Goal: Task Accomplishment & Management: Complete application form

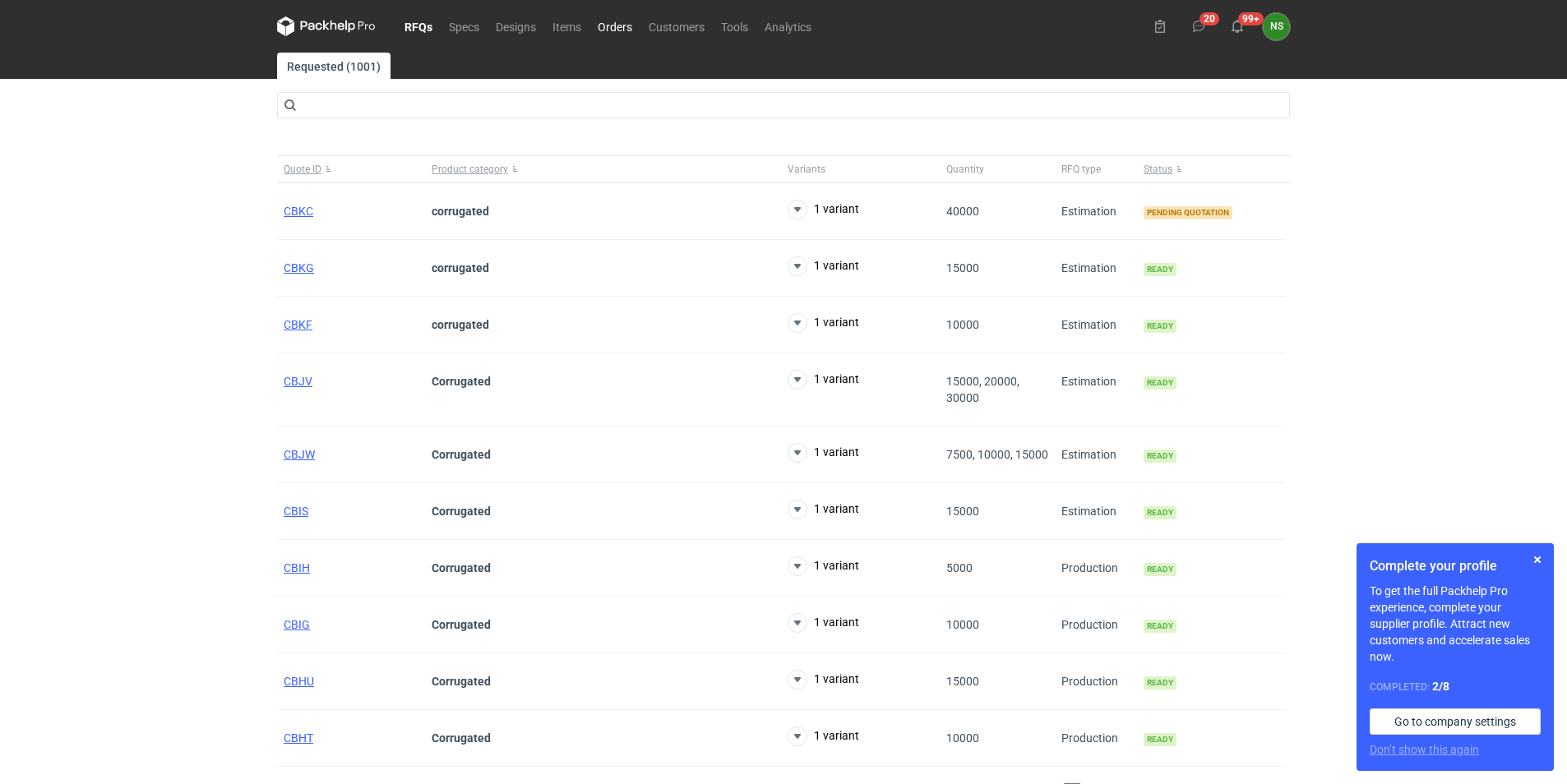
click at [617, 24] on link "Orders" at bounding box center [615, 26] width 51 height 19
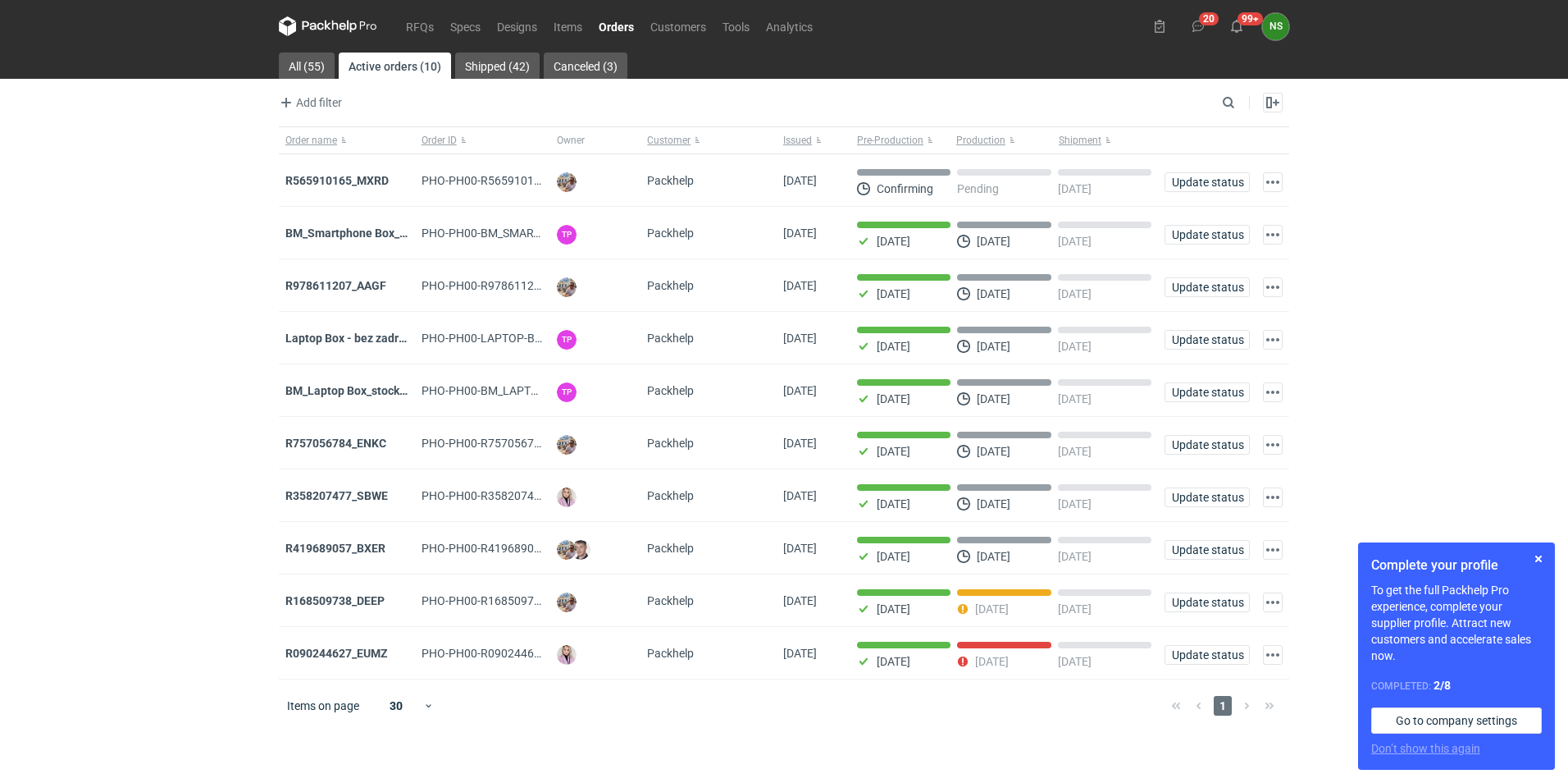
click at [1231, 91] on main "All (55) Active orders (10) Shipped (42) Canceled (3) Add filter Owner first na…" at bounding box center [784, 418] width 1024 height 730
click at [1229, 99] on input "Search" at bounding box center [1157, 102] width 162 height 19
paste input "BM_Laptop Box_stock_05"
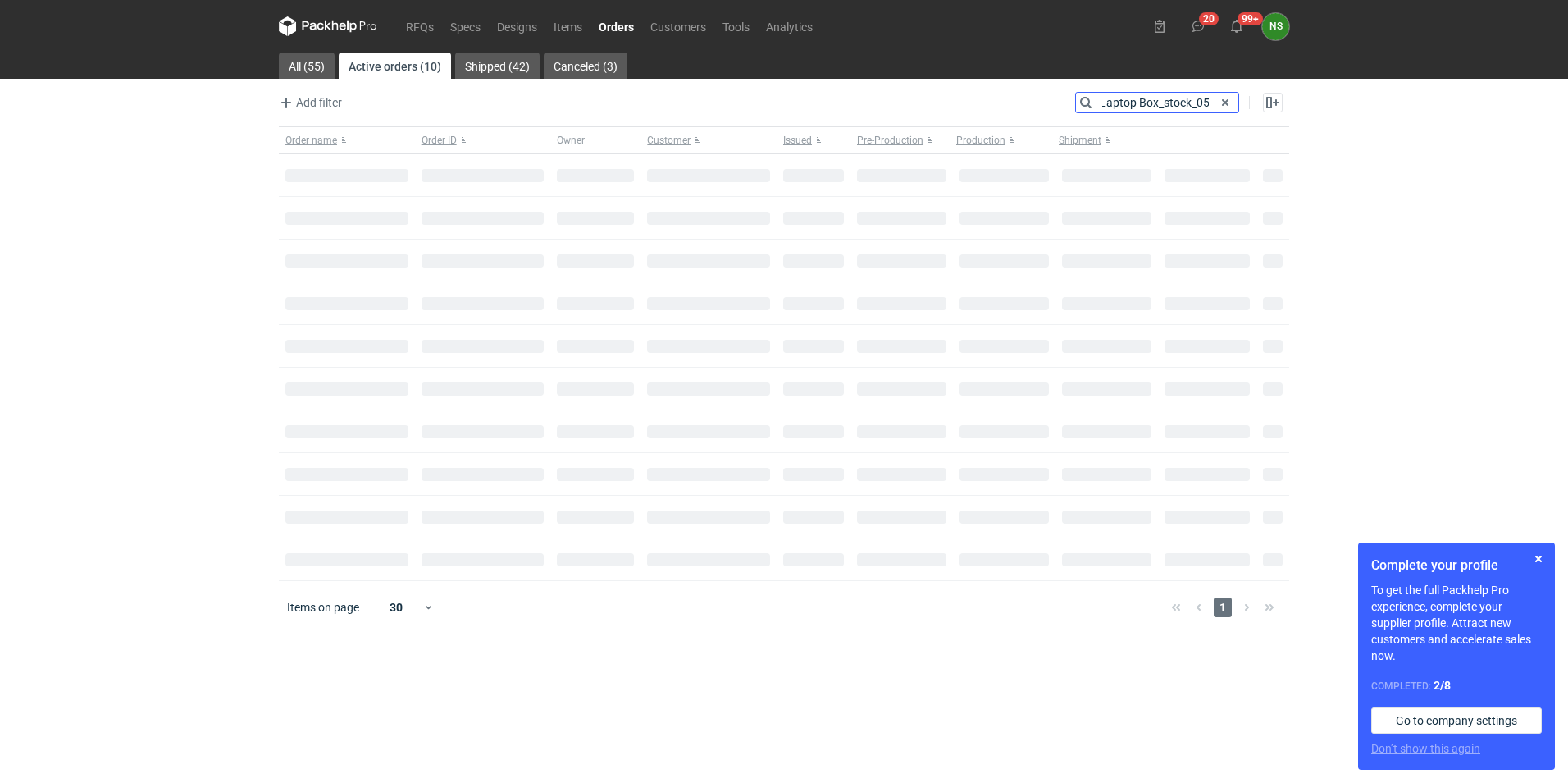
type input "BM_Laptop Box_stock_05"
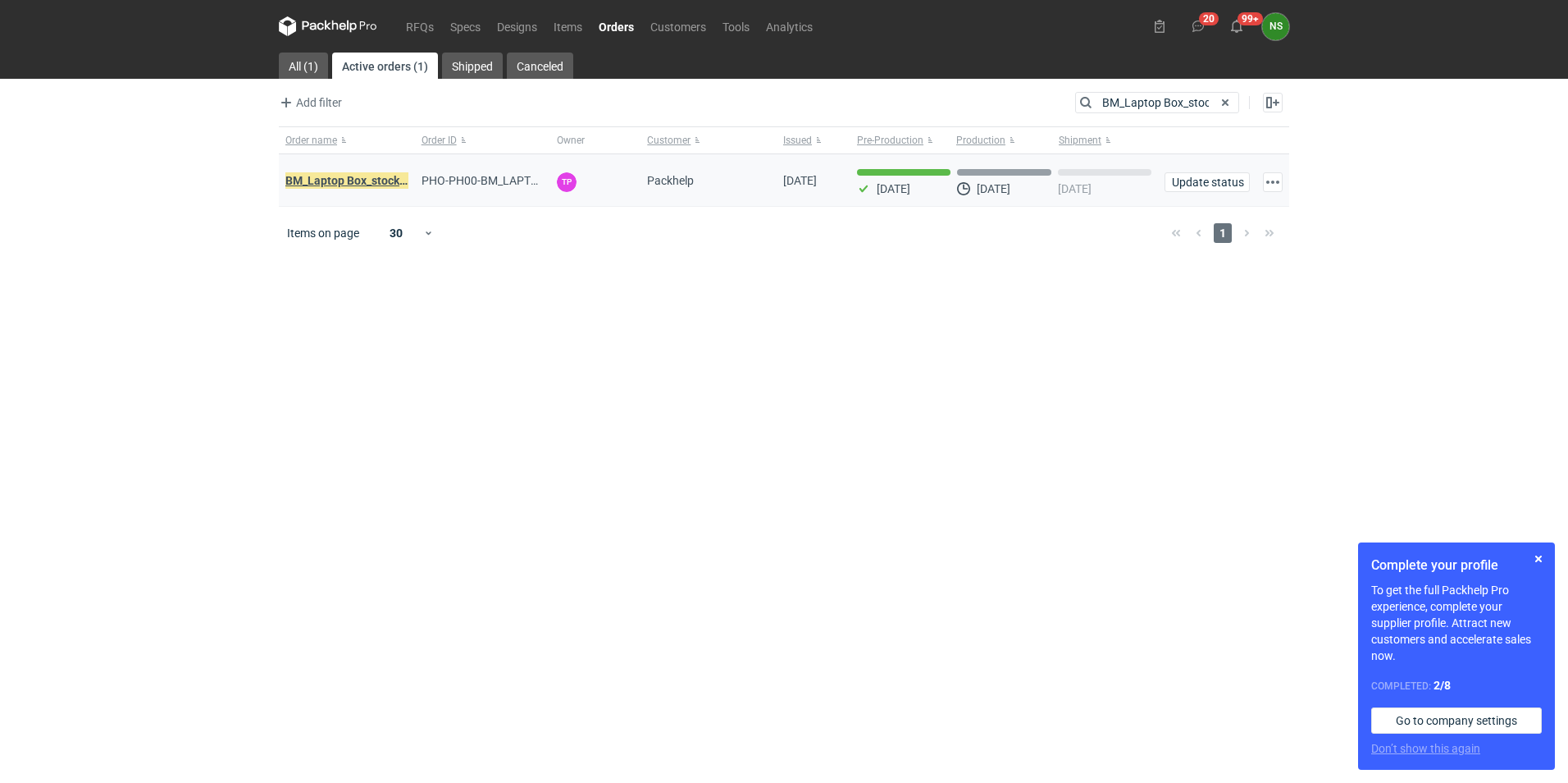
click at [373, 176] on em "BM_Laptop Box_stock_05" at bounding box center [352, 181] width 132 height 18
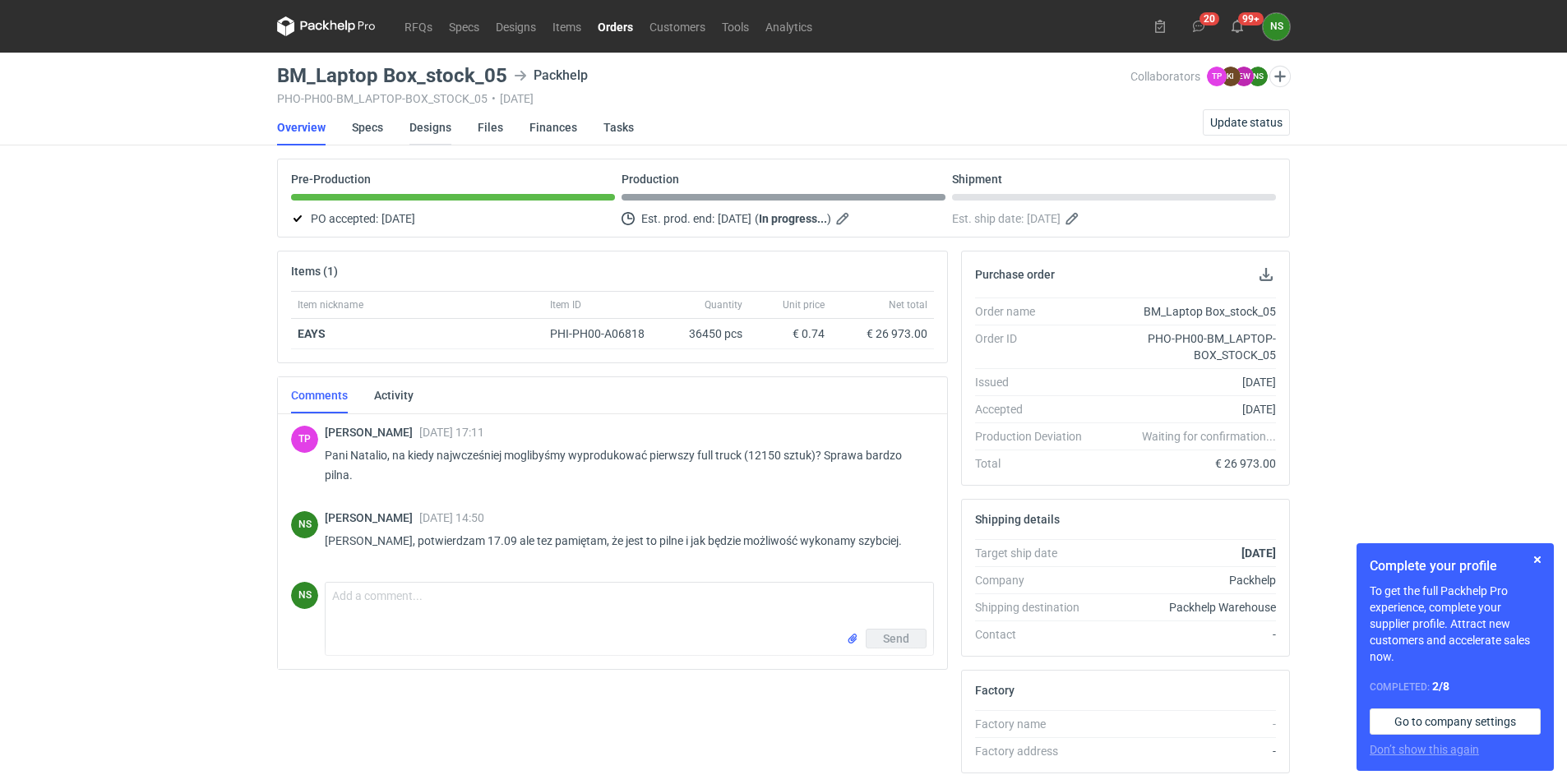
click at [416, 120] on link "Designs" at bounding box center [429, 127] width 42 height 36
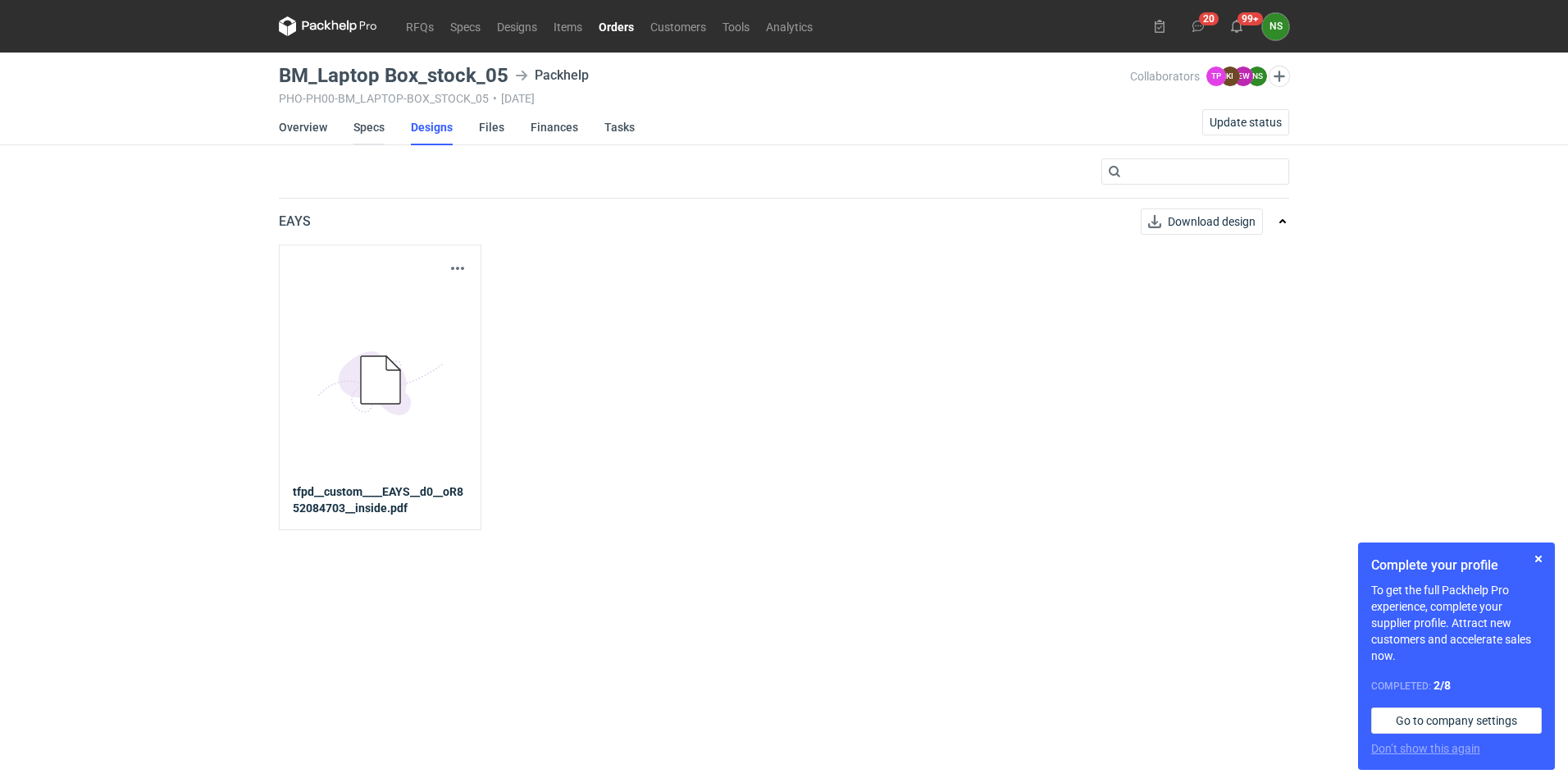
click at [377, 126] on link "Specs" at bounding box center [368, 127] width 31 height 36
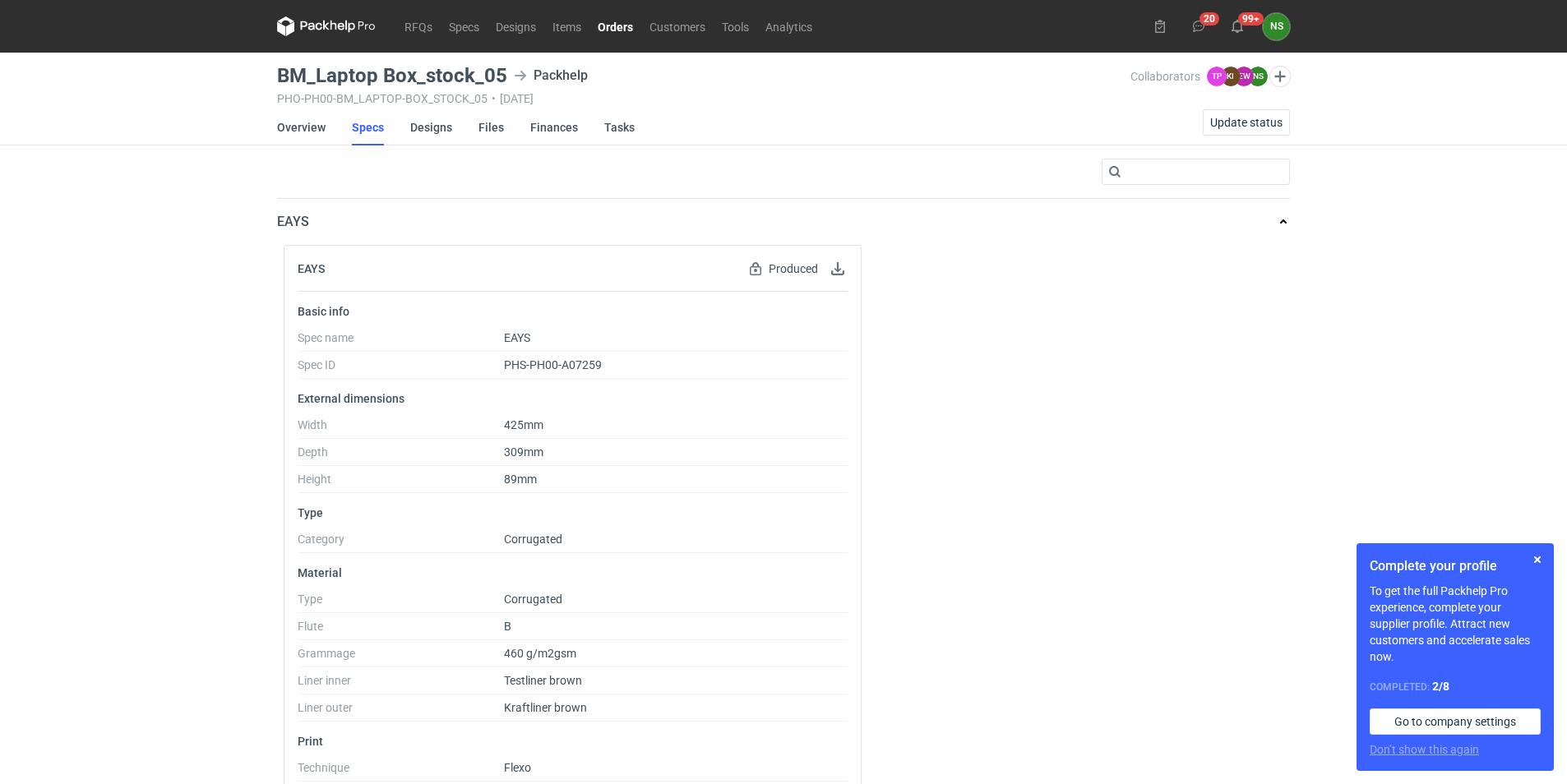
click at [622, 18] on link "Orders" at bounding box center [615, 26] width 52 height 19
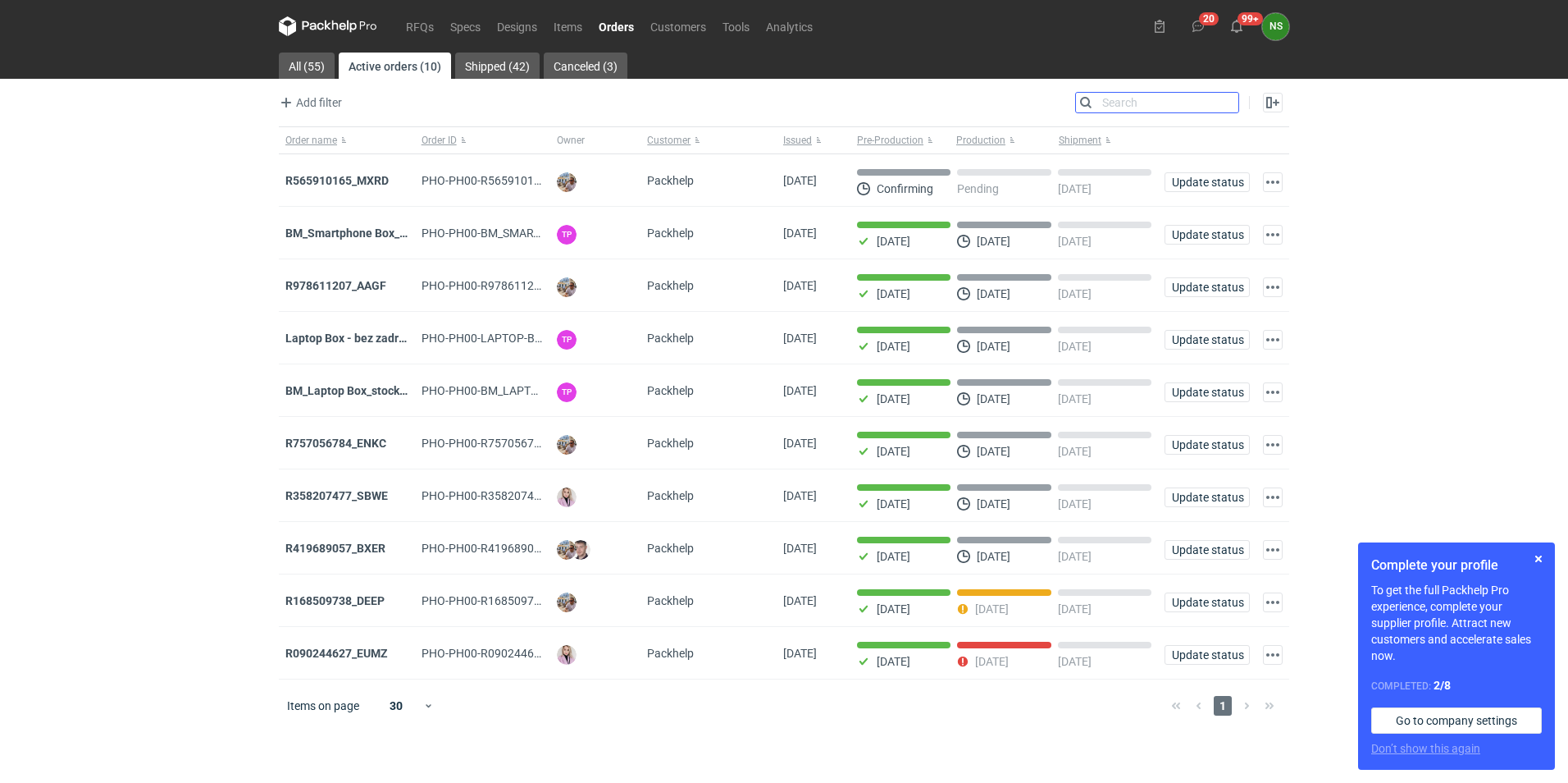
click at [1229, 105] on input "Search" at bounding box center [1157, 102] width 162 height 19
paste input "BM_Smartphone Box_stock_06"
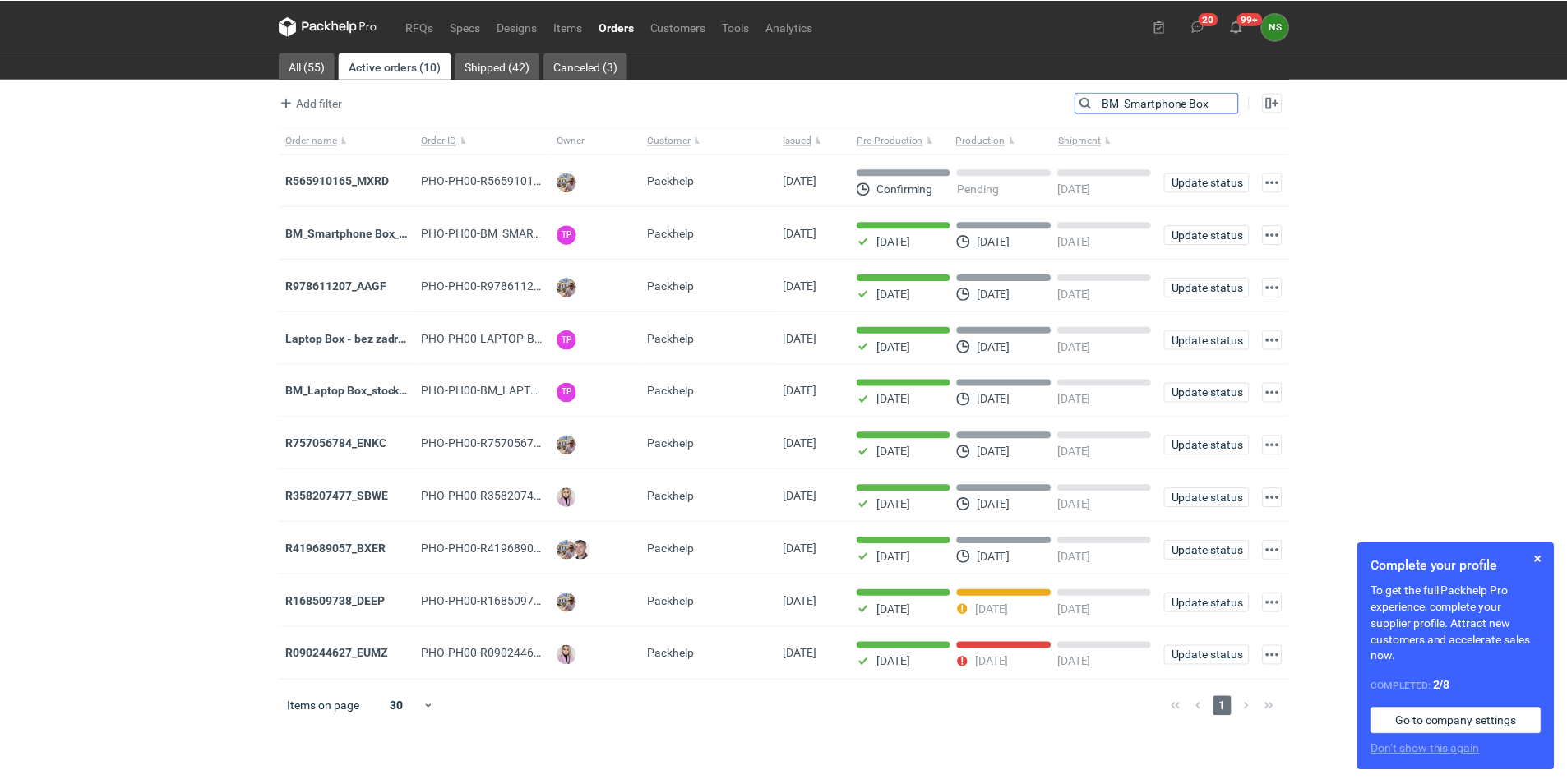
scroll to position [0, 52]
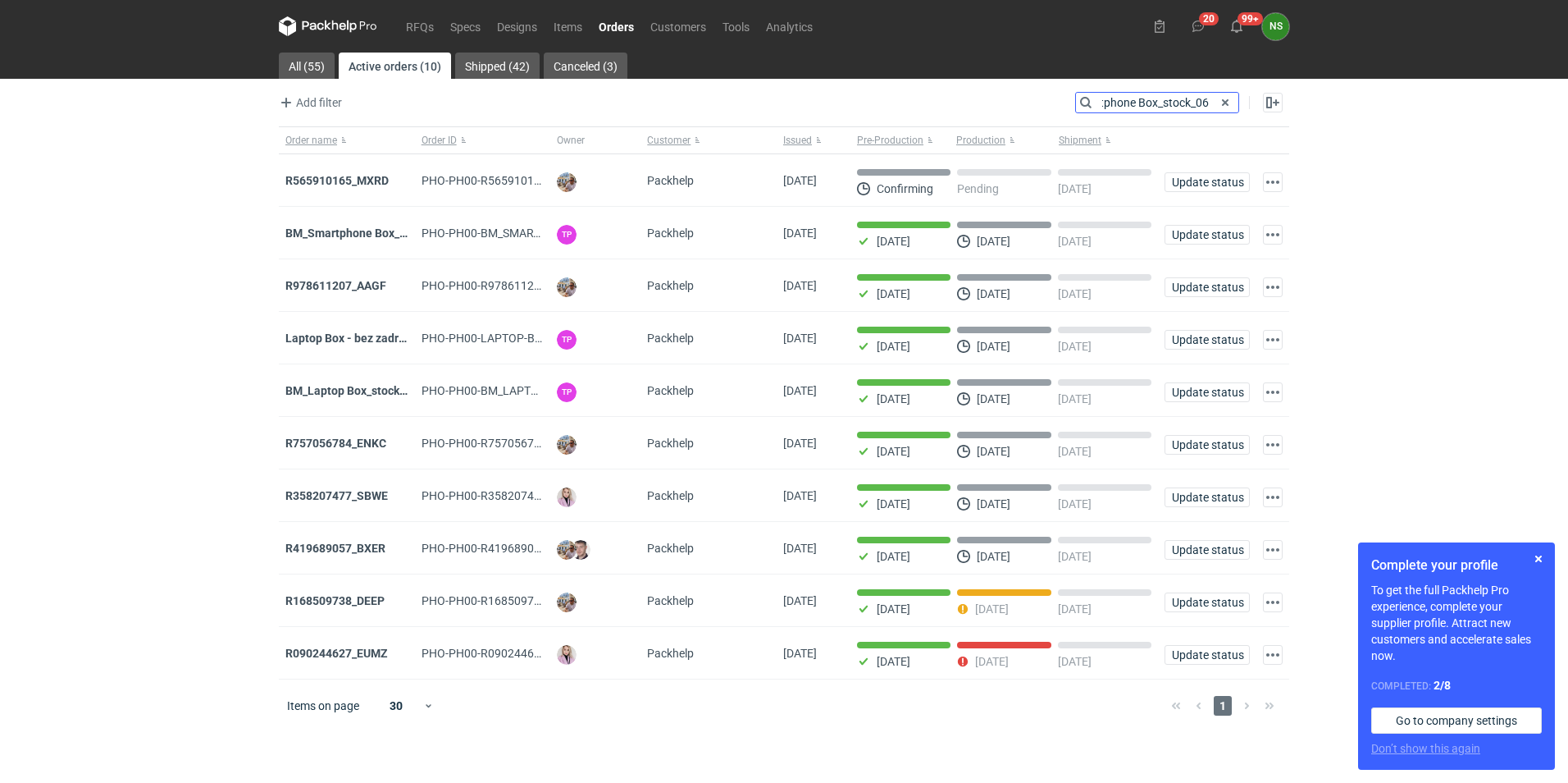
type input "BM_Smartphone Box_stock_06"
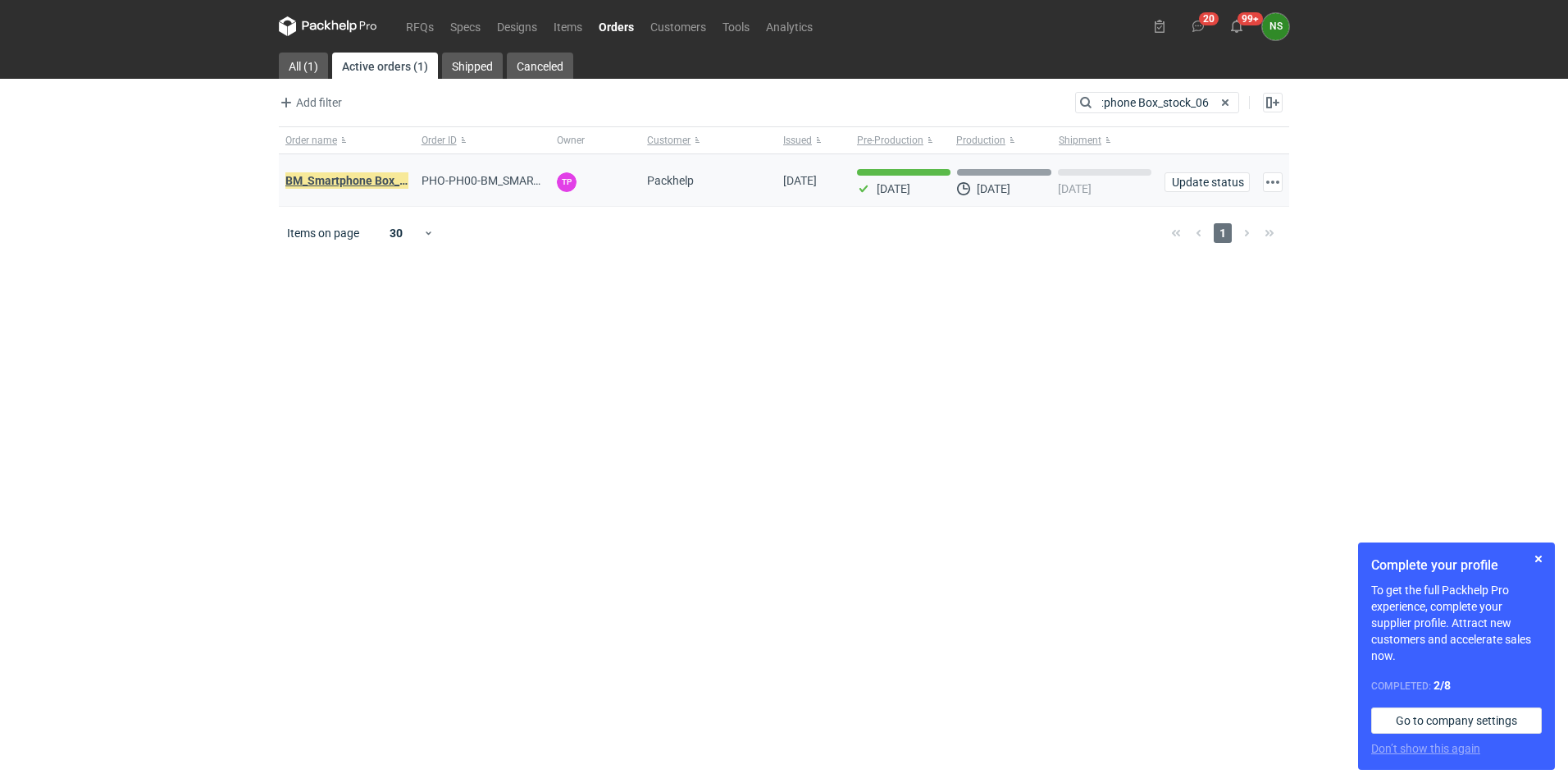
click at [339, 174] on em "BM_Smartphone Box_stock_06" at bounding box center [365, 181] width 160 height 18
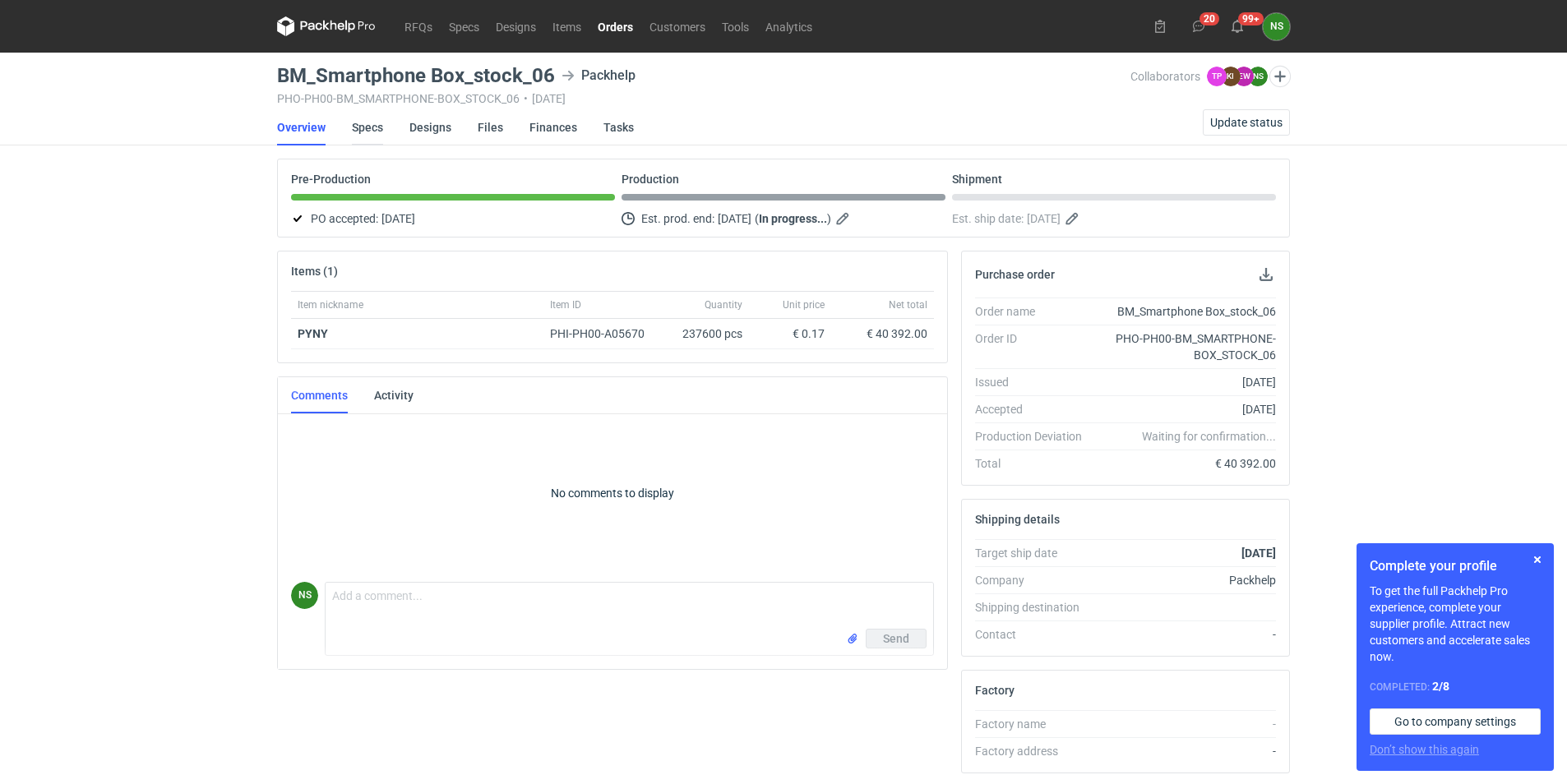
click at [372, 125] on link "Specs" at bounding box center [367, 127] width 31 height 36
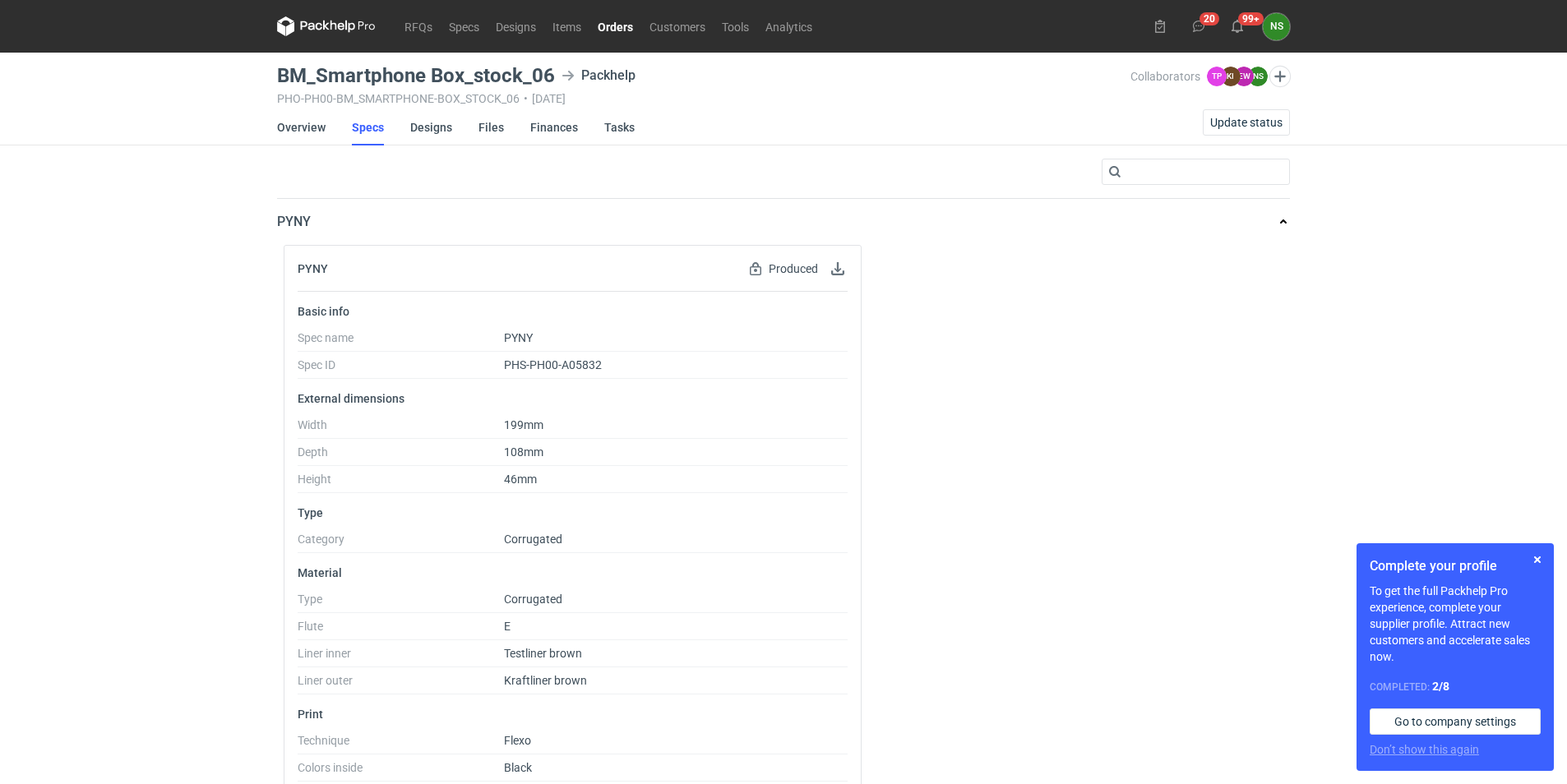
click at [338, 29] on icon at bounding box center [327, 26] width 99 height 19
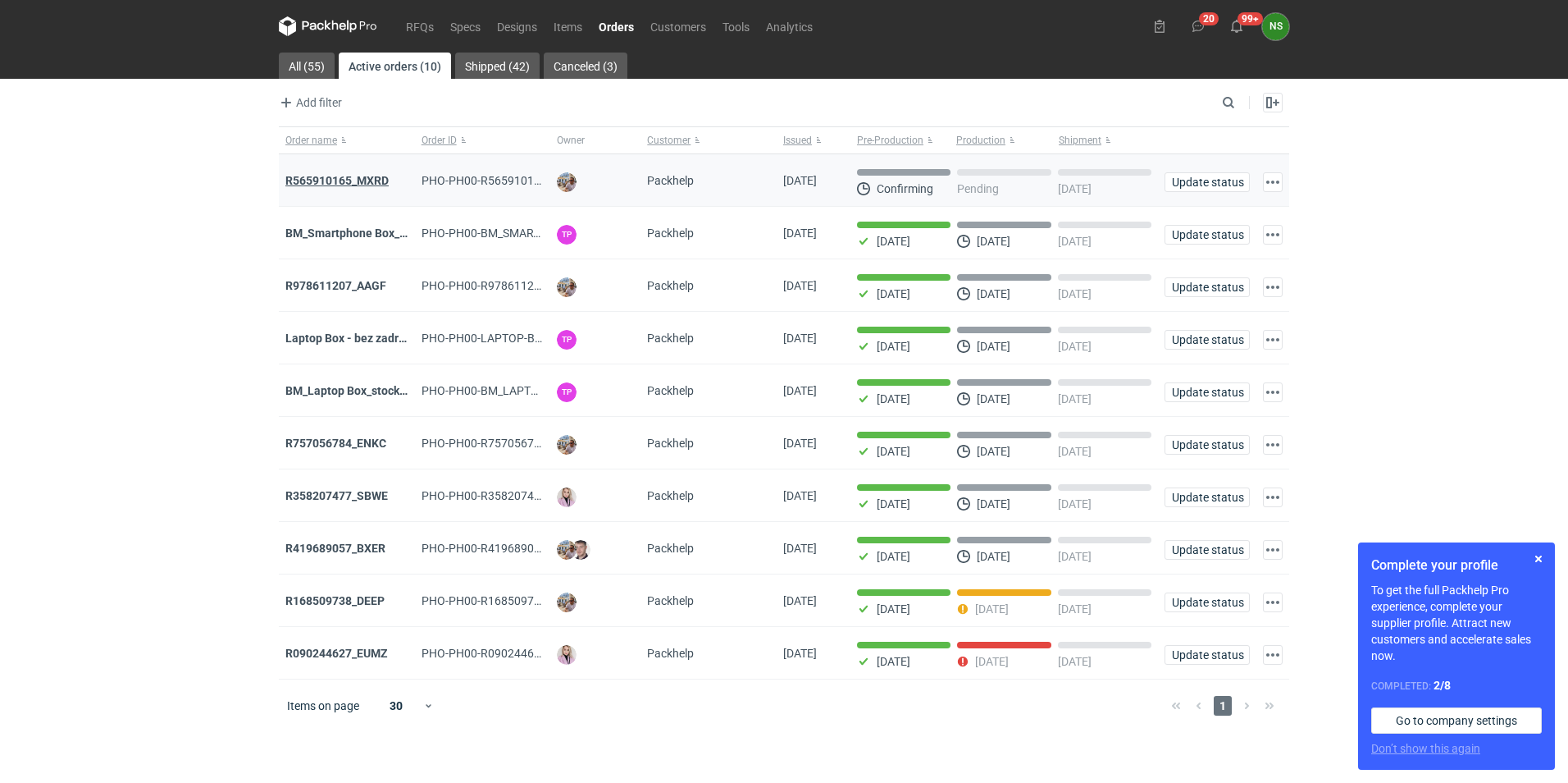
click at [384, 182] on strong "R565910165_MXRD" at bounding box center [337, 180] width 103 height 13
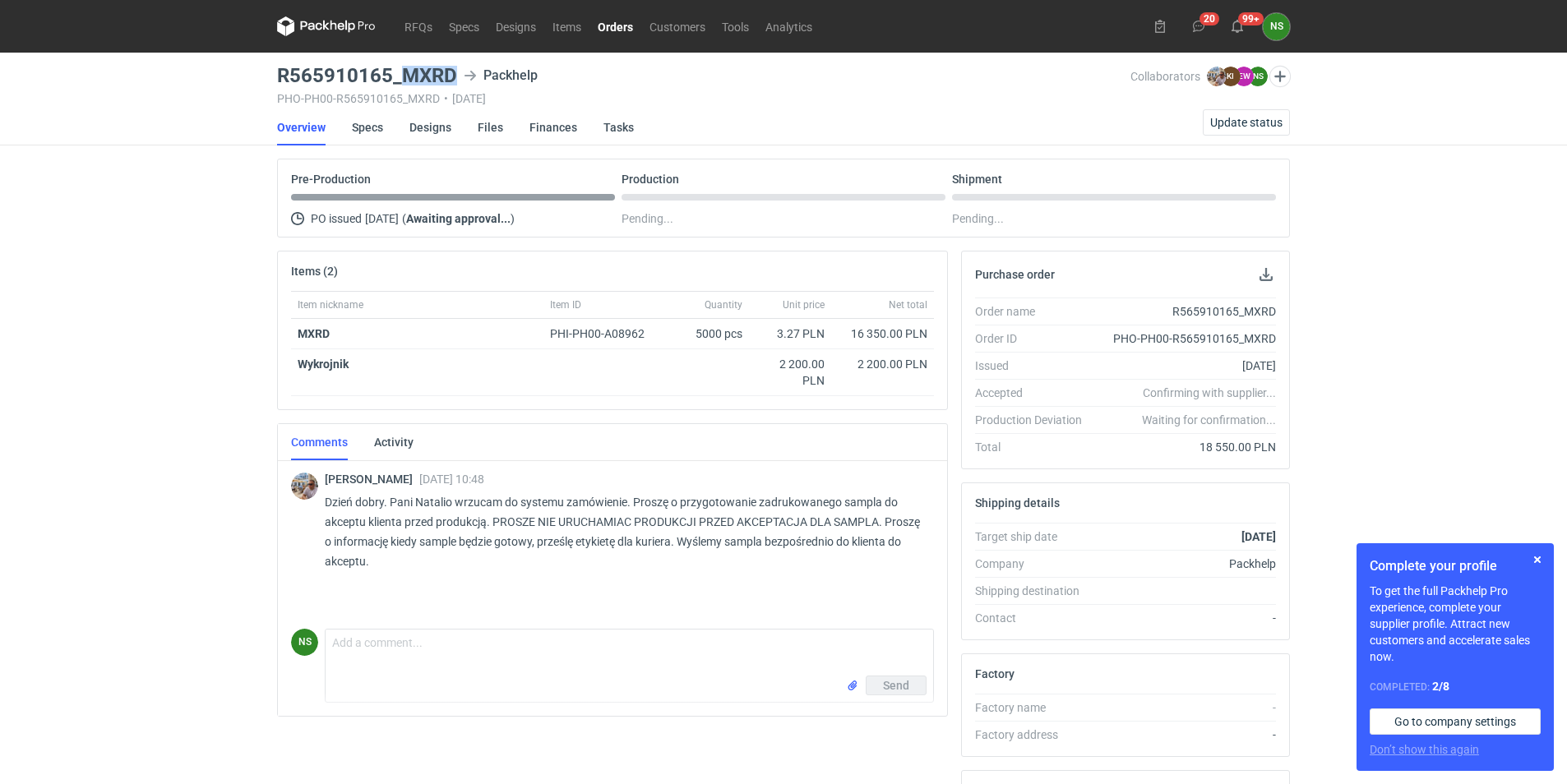
drag, startPoint x: 453, startPoint y: 74, endPoint x: 405, endPoint y: 74, distance: 48.0
click at [405, 74] on h3 "R565910165_MXRD" at bounding box center [367, 75] width 180 height 19
copy h3 "MXRD"
click at [603, 26] on link "Orders" at bounding box center [615, 26] width 52 height 19
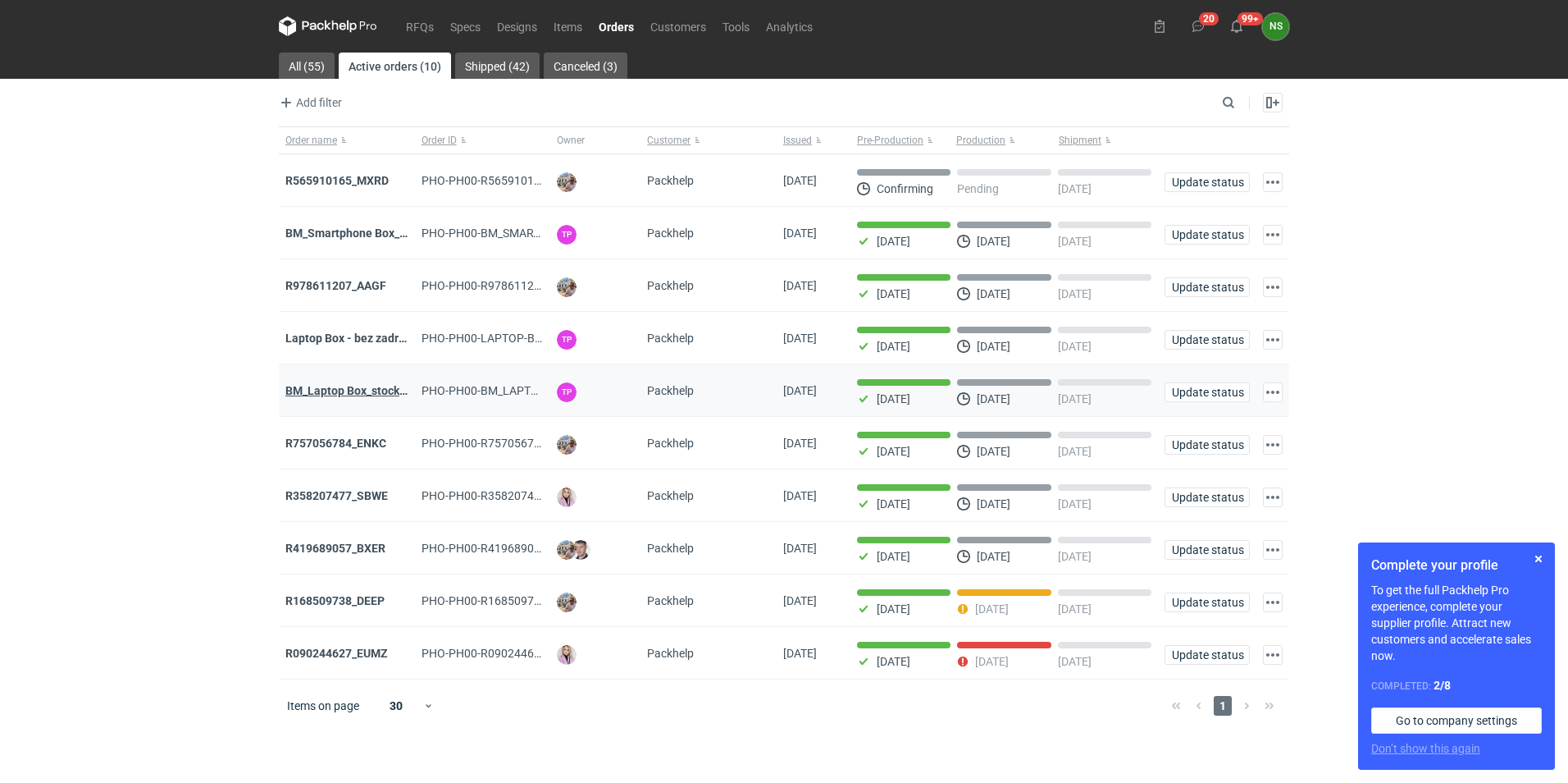
click at [343, 392] on strong "BM_Laptop Box_stock_05" at bounding box center [352, 391] width 132 height 13
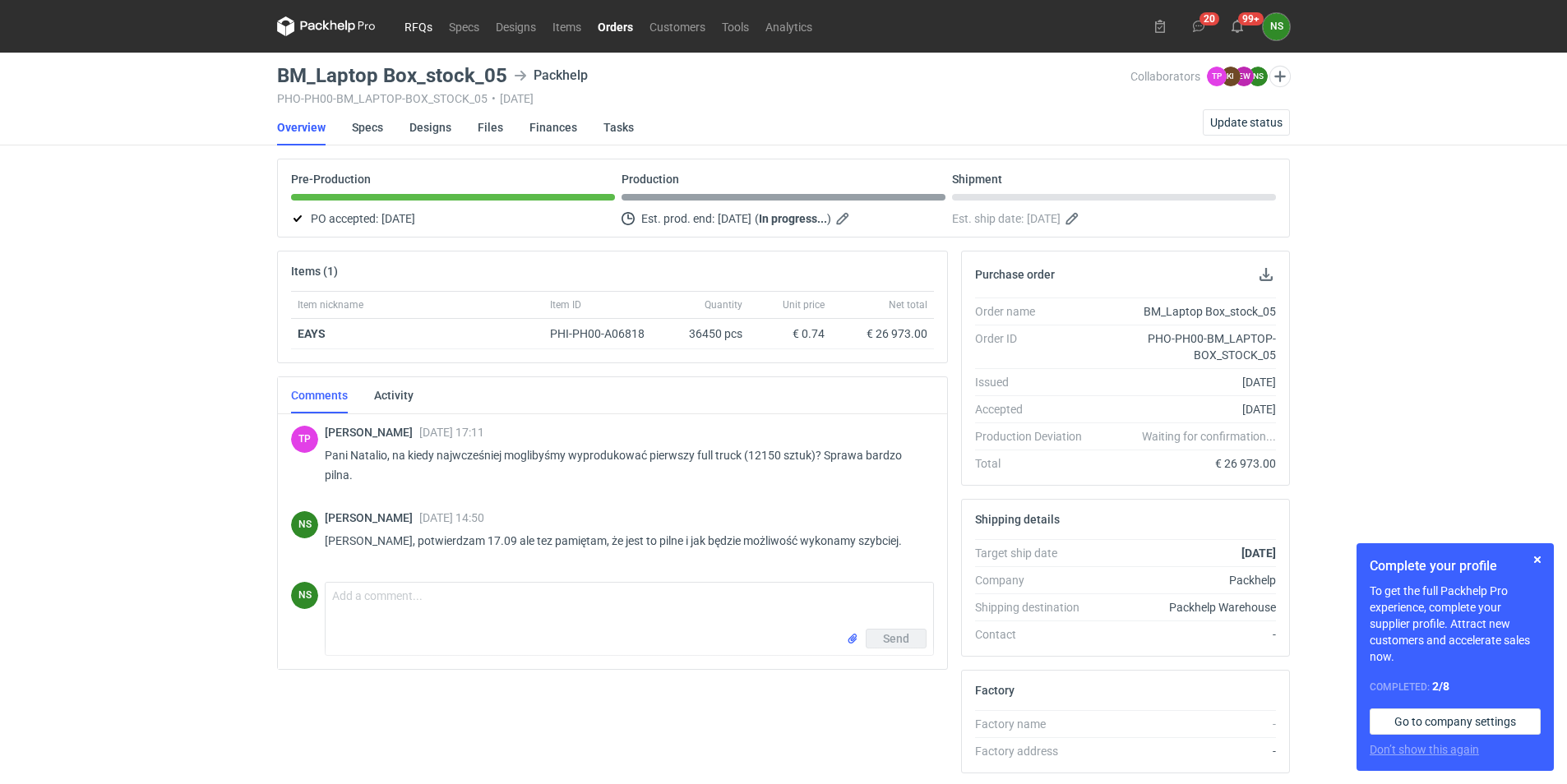
click at [419, 24] on link "RFQs" at bounding box center [419, 26] width 44 height 19
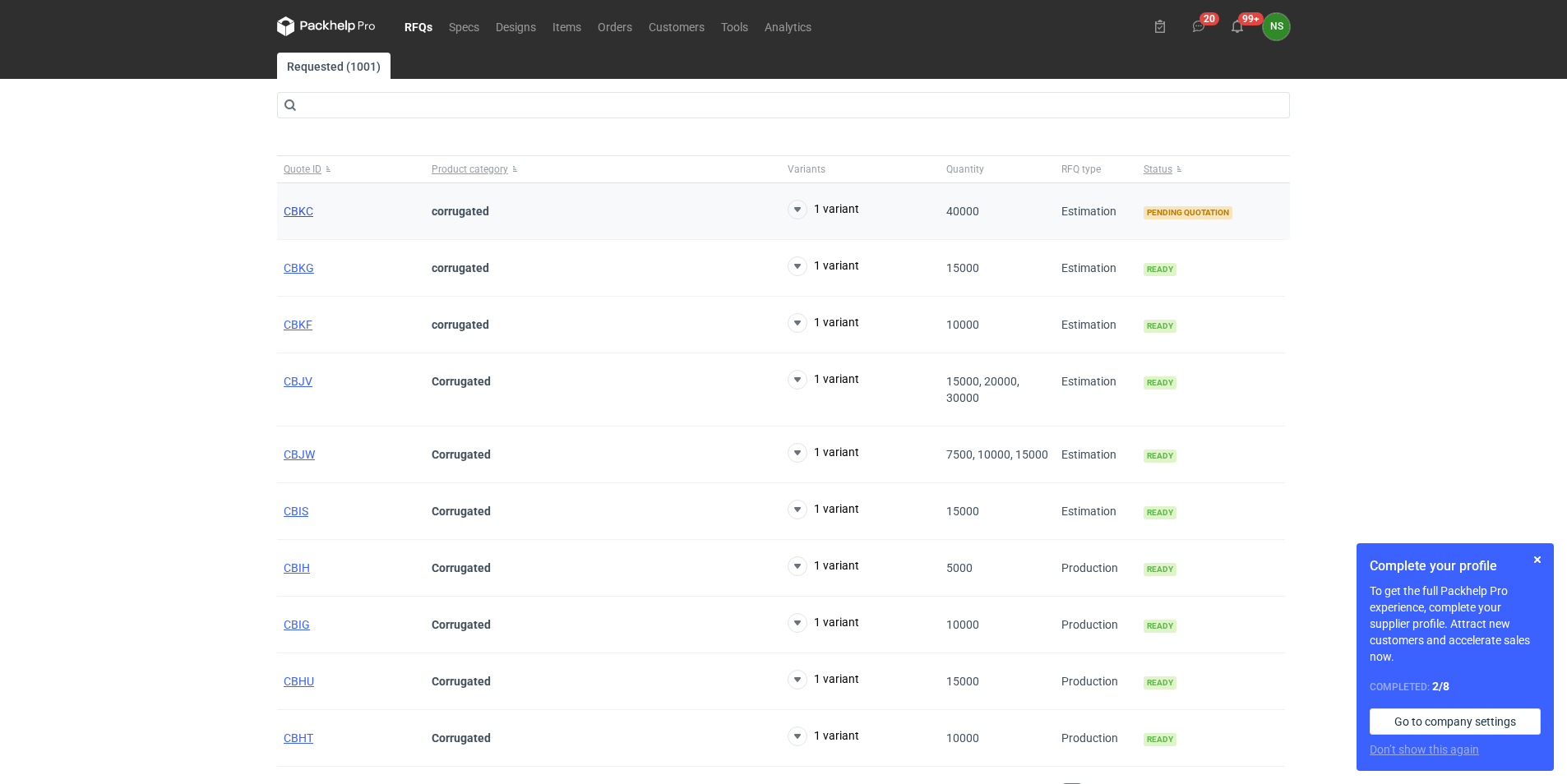
click at [299, 217] on span "CBKC" at bounding box center [299, 211] width 30 height 13
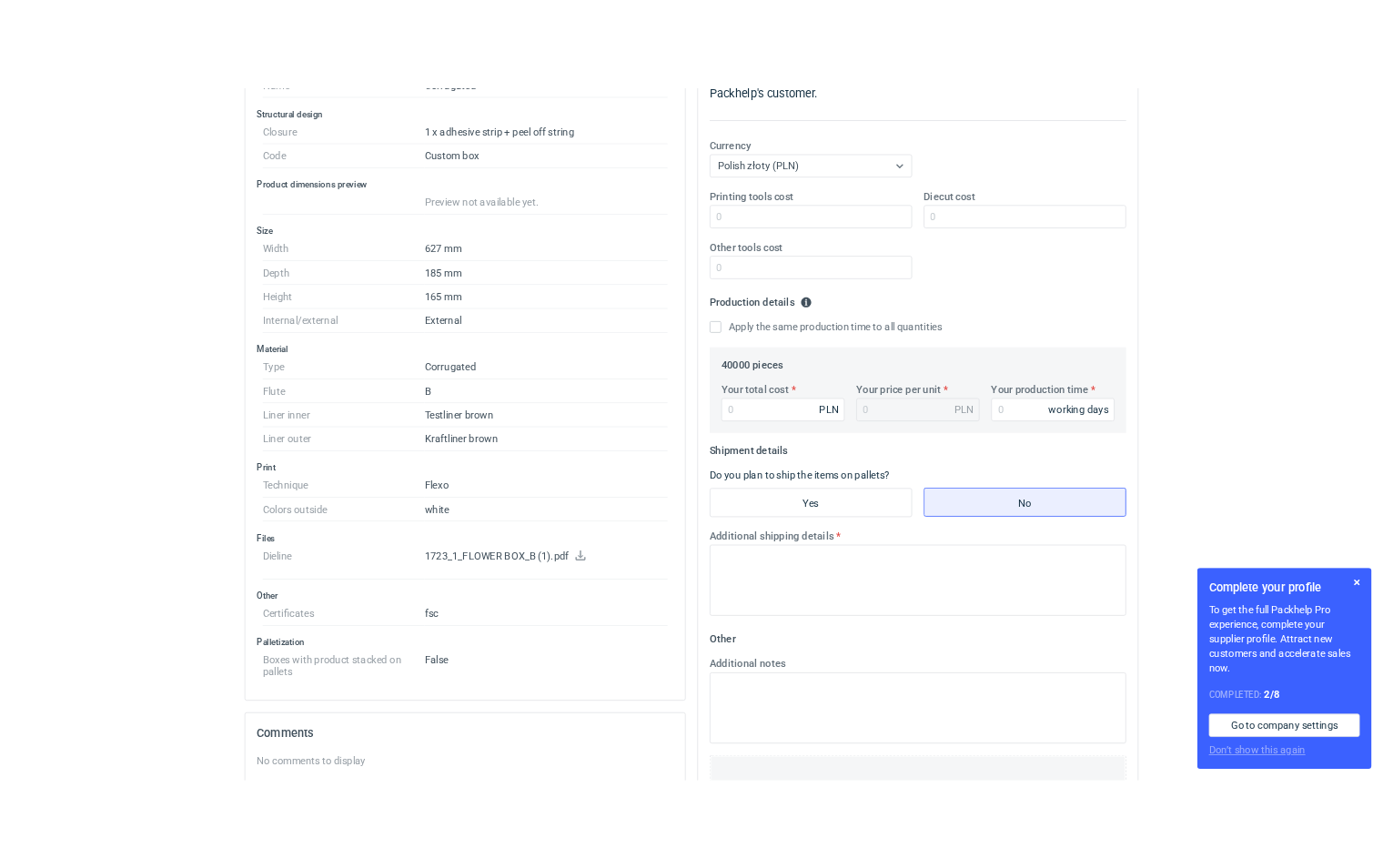
scroll to position [352, 0]
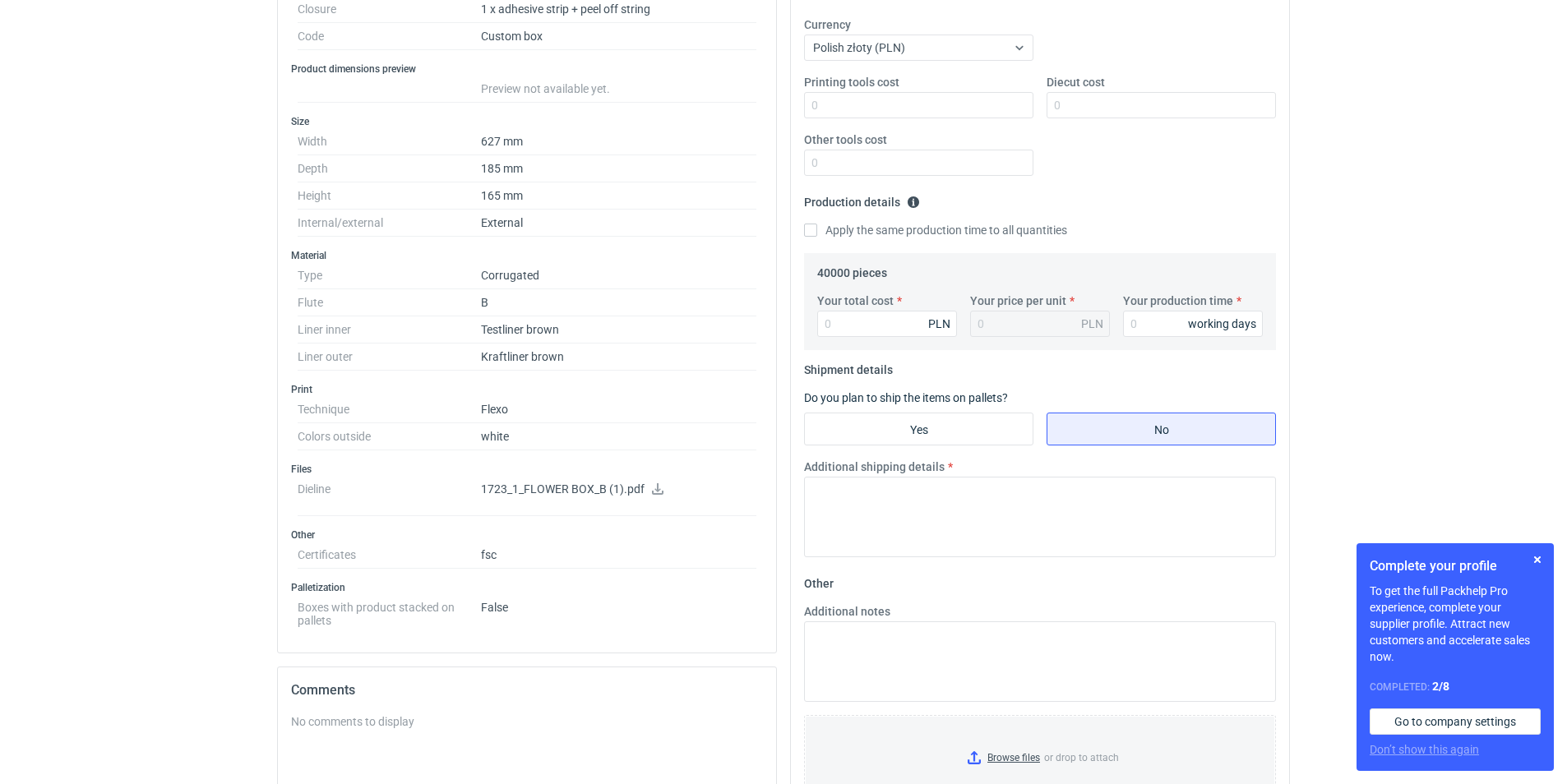
click at [652, 492] on icon at bounding box center [657, 488] width 11 height 11
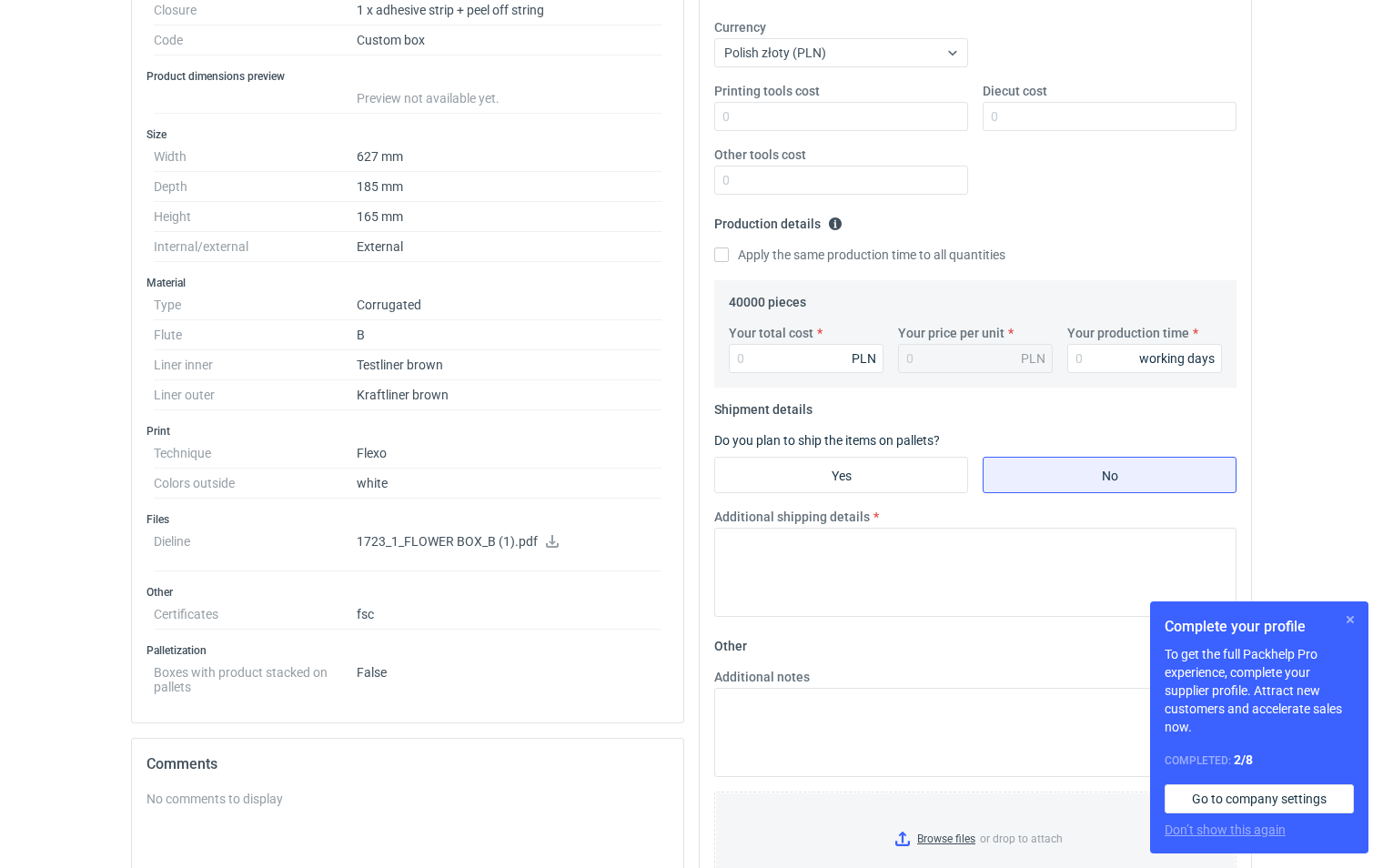
click at [1348, 623] on button "button" at bounding box center [1350, 620] width 22 height 22
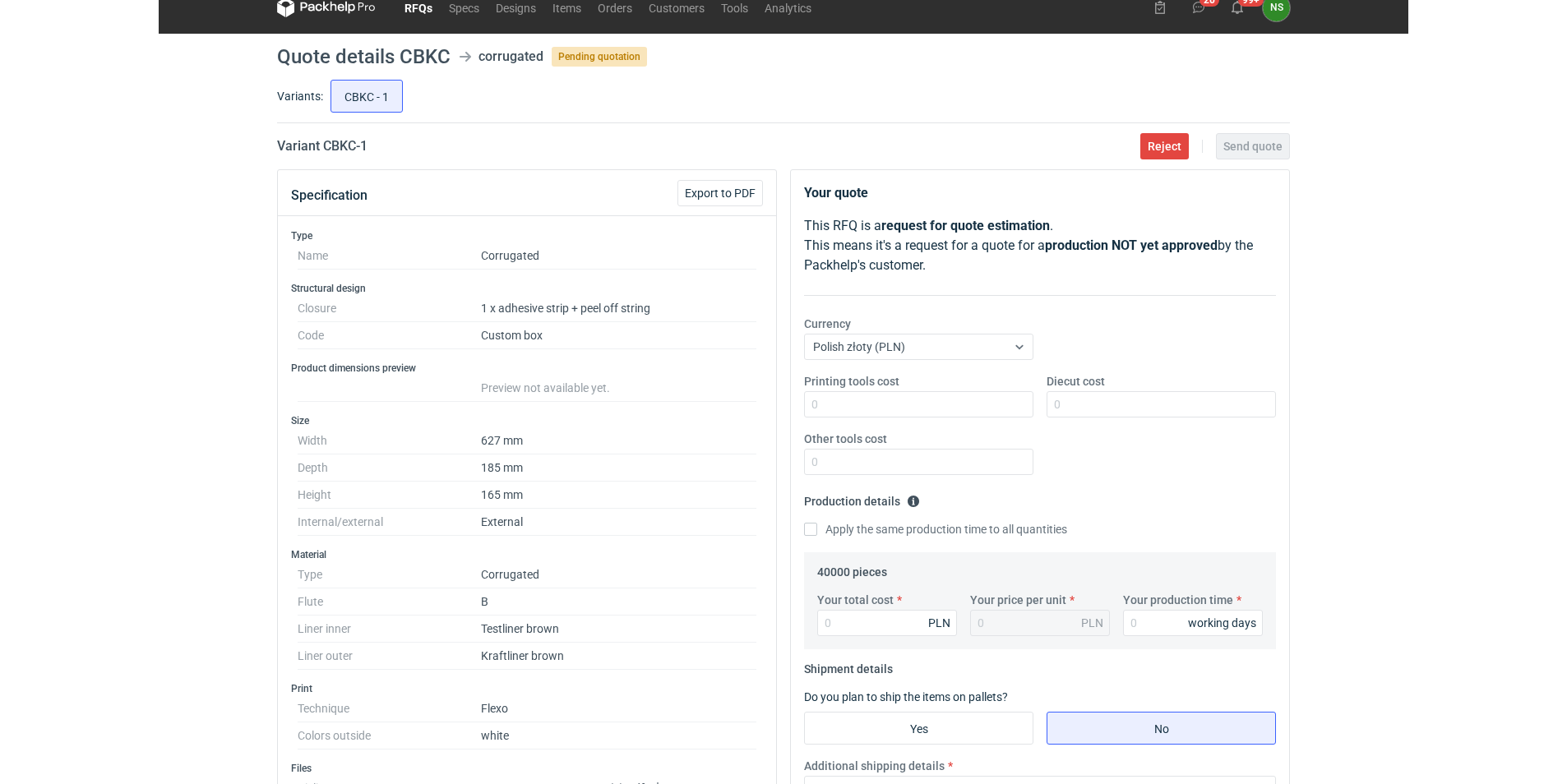
scroll to position [0, 0]
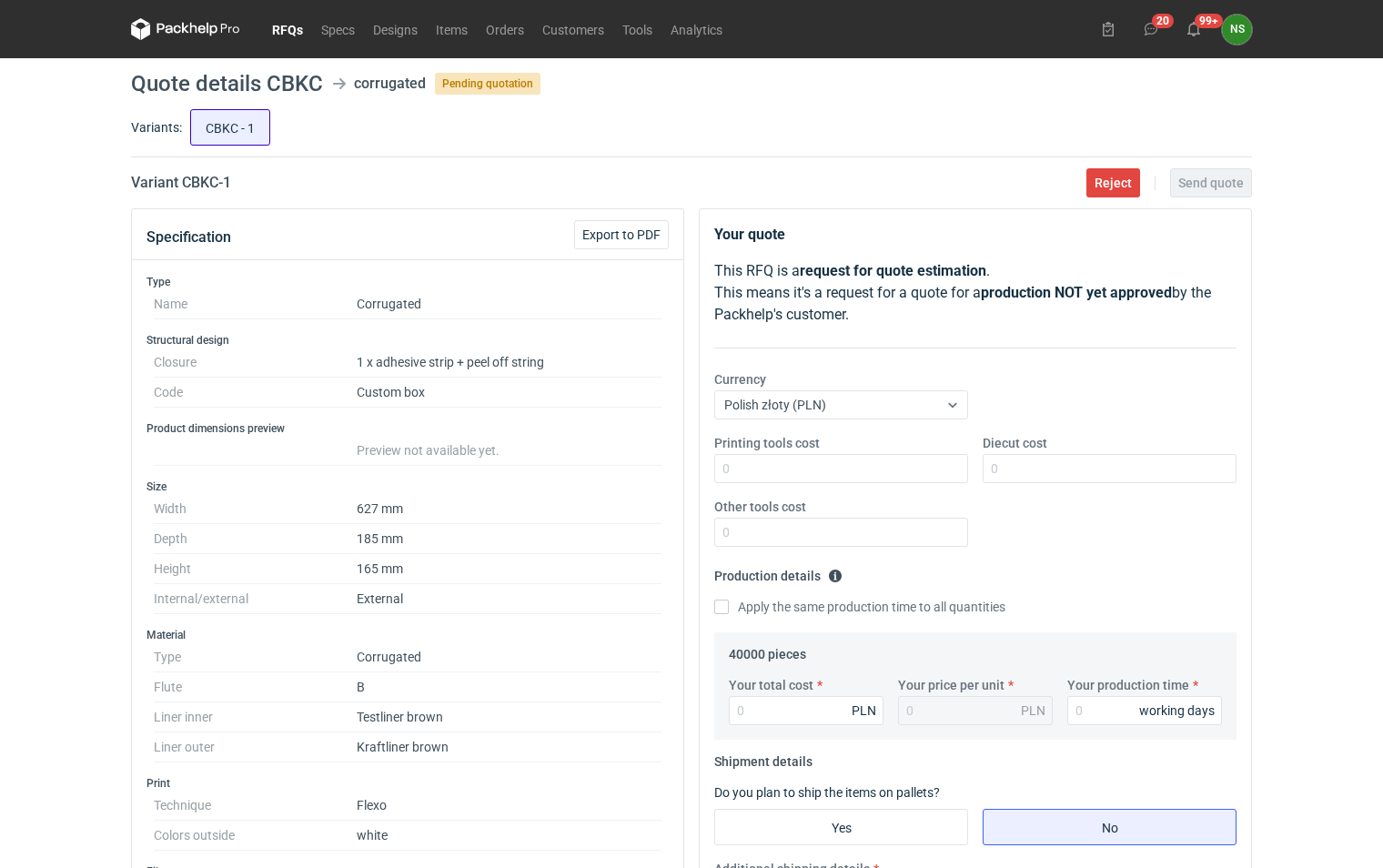
click at [248, 125] on input "CBKC - 1" at bounding box center [230, 127] width 78 height 34
radio input "true"
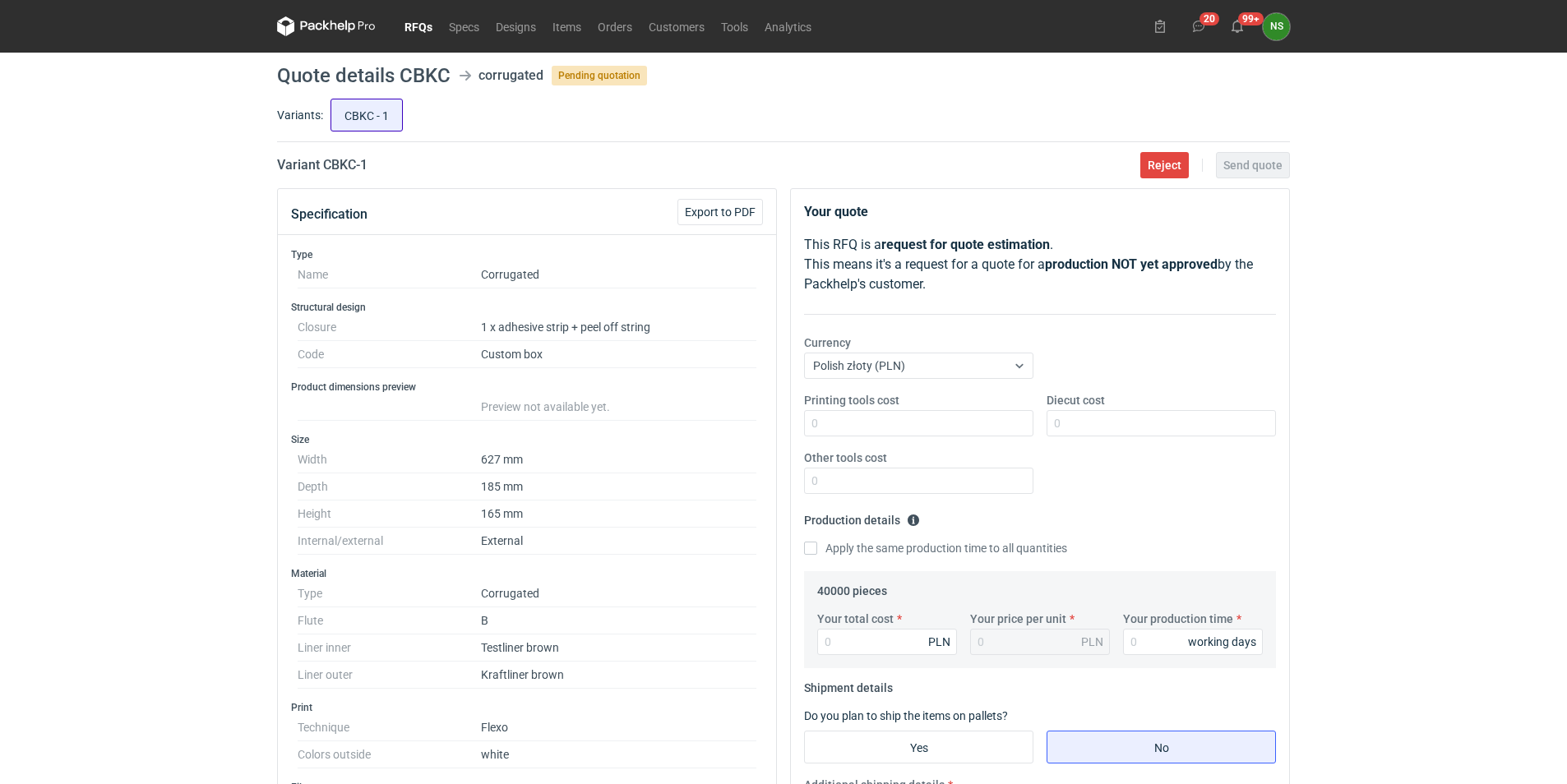
click at [372, 110] on input "CBKC - 1" at bounding box center [367, 115] width 71 height 31
click at [421, 27] on link "RFQs" at bounding box center [419, 26] width 44 height 19
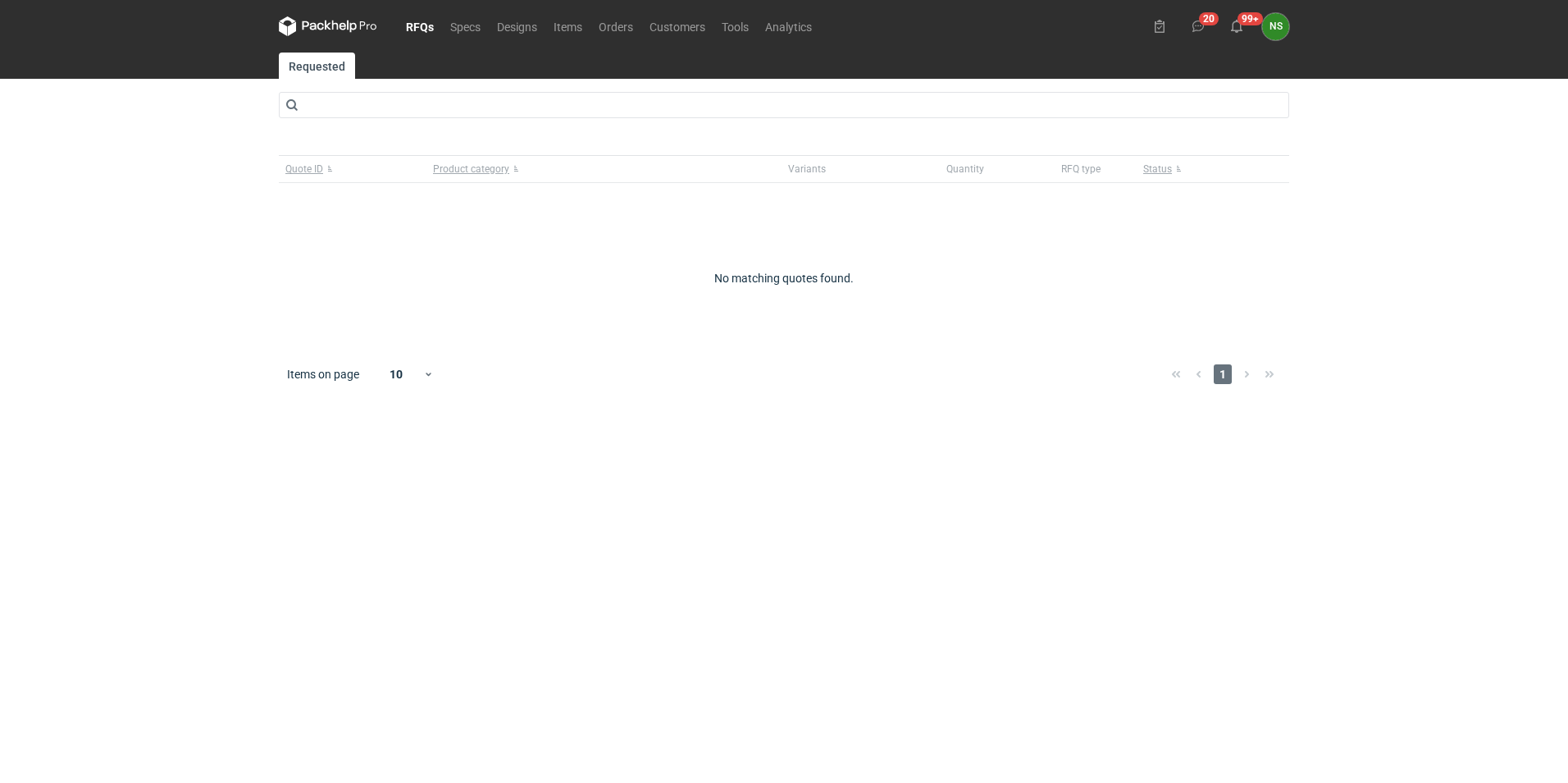
click at [416, 30] on link "RFQs" at bounding box center [420, 26] width 44 height 19
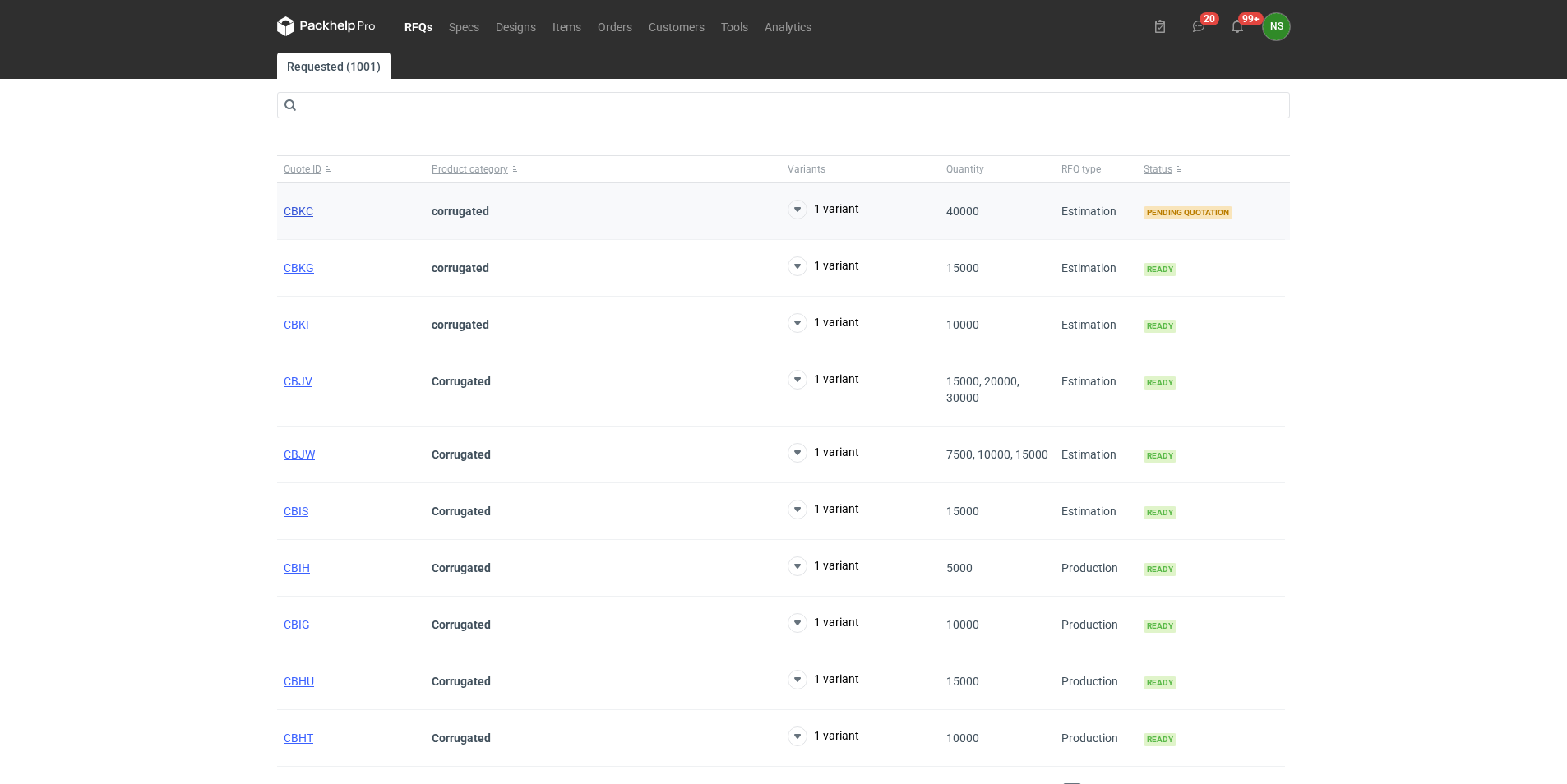
click at [306, 212] on span "CBKC" at bounding box center [299, 211] width 30 height 13
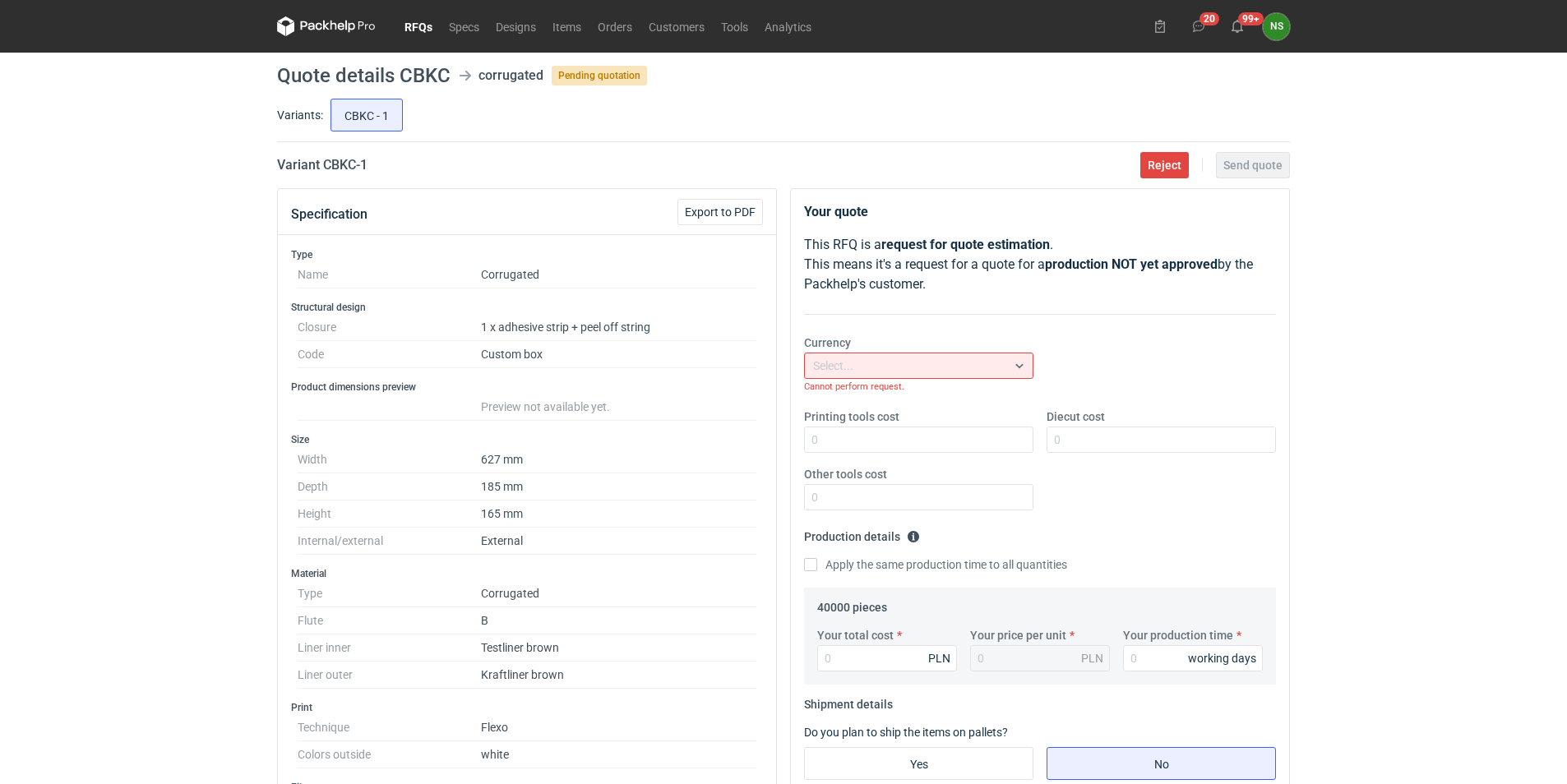
click at [420, 26] on link "RFQs" at bounding box center [419, 26] width 44 height 19
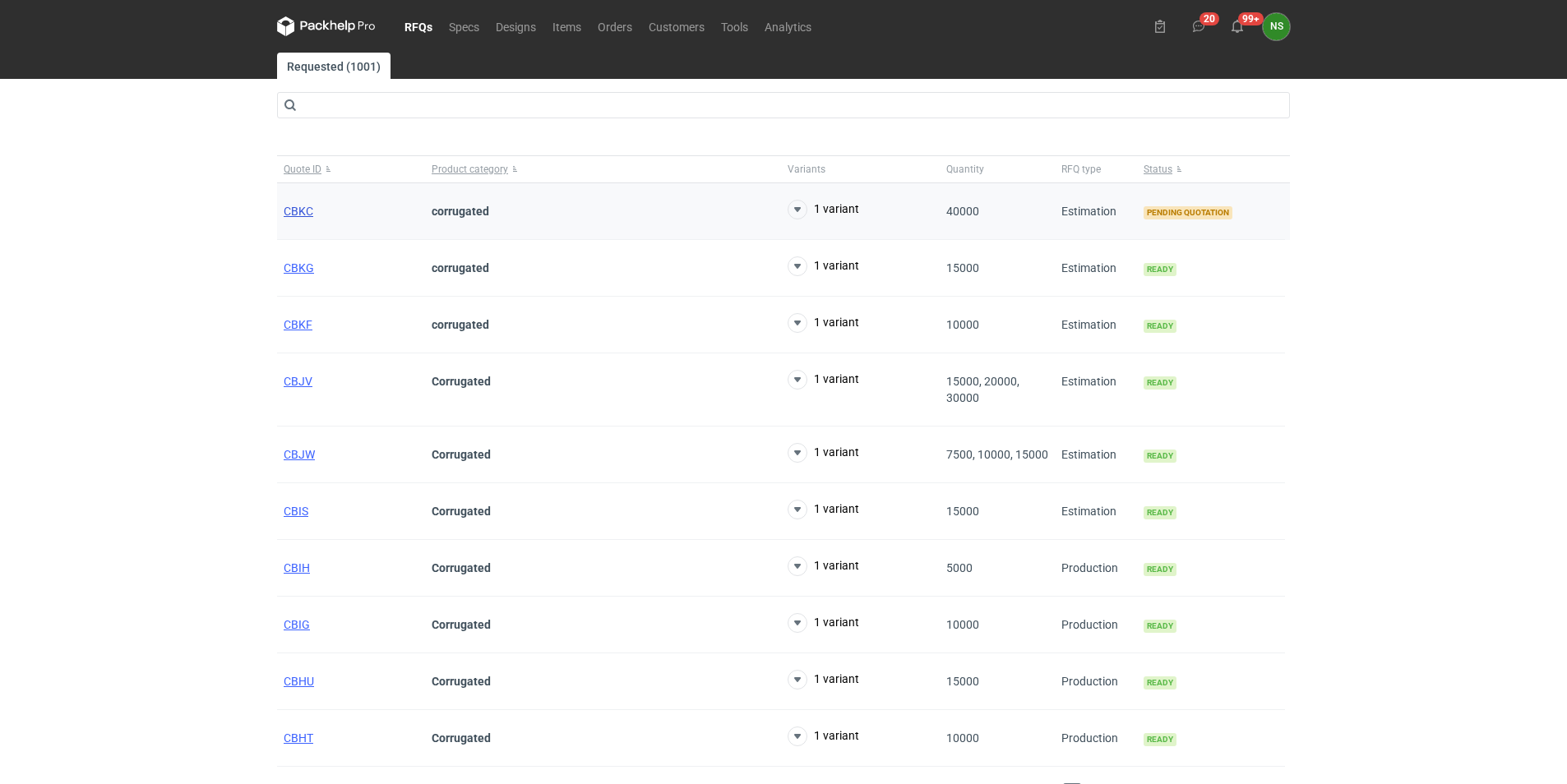
click at [304, 208] on span "CBKC" at bounding box center [299, 211] width 30 height 13
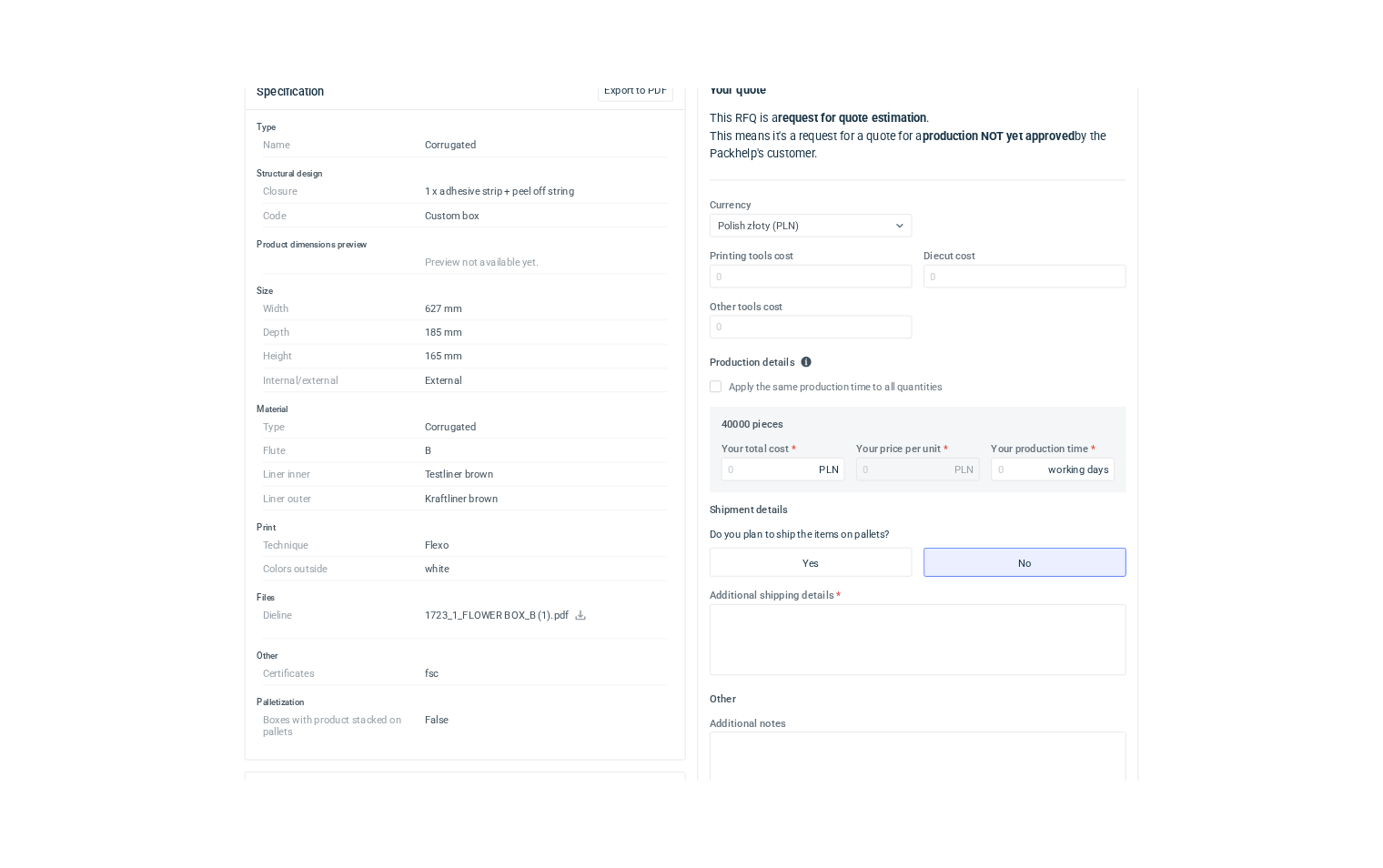
scroll to position [415, 0]
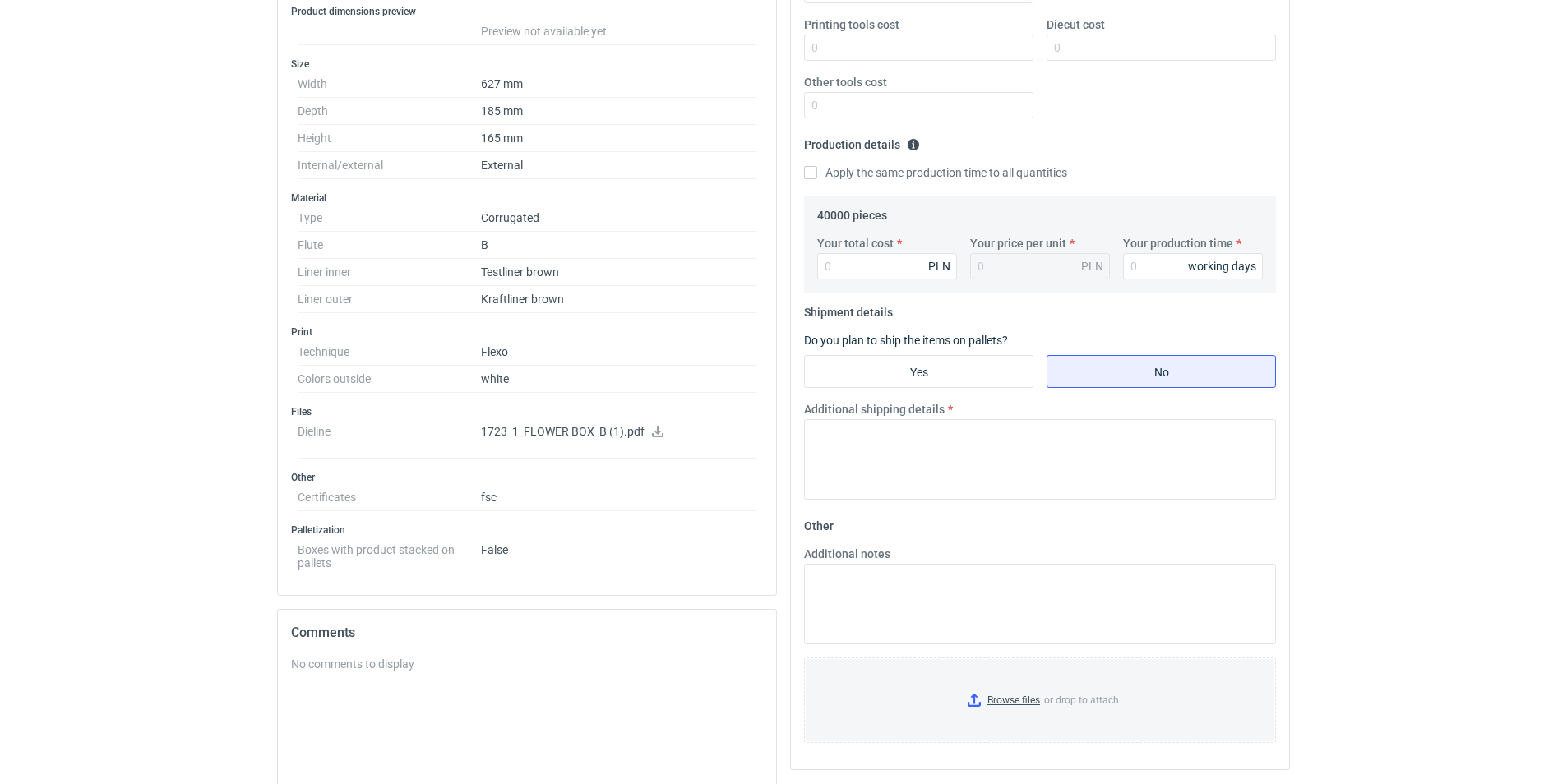
click at [658, 431] on icon at bounding box center [657, 431] width 11 height 11
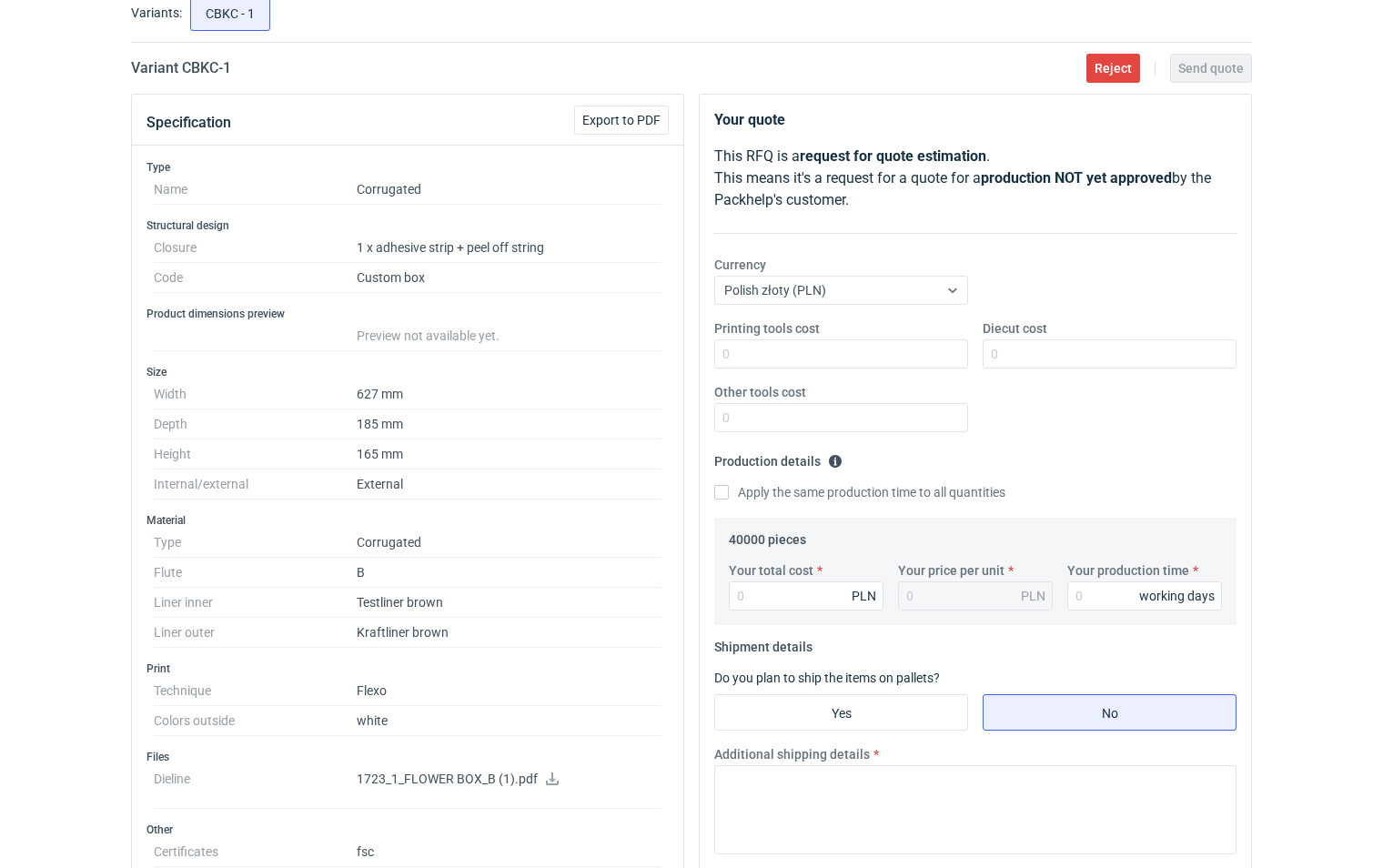
scroll to position [52, 0]
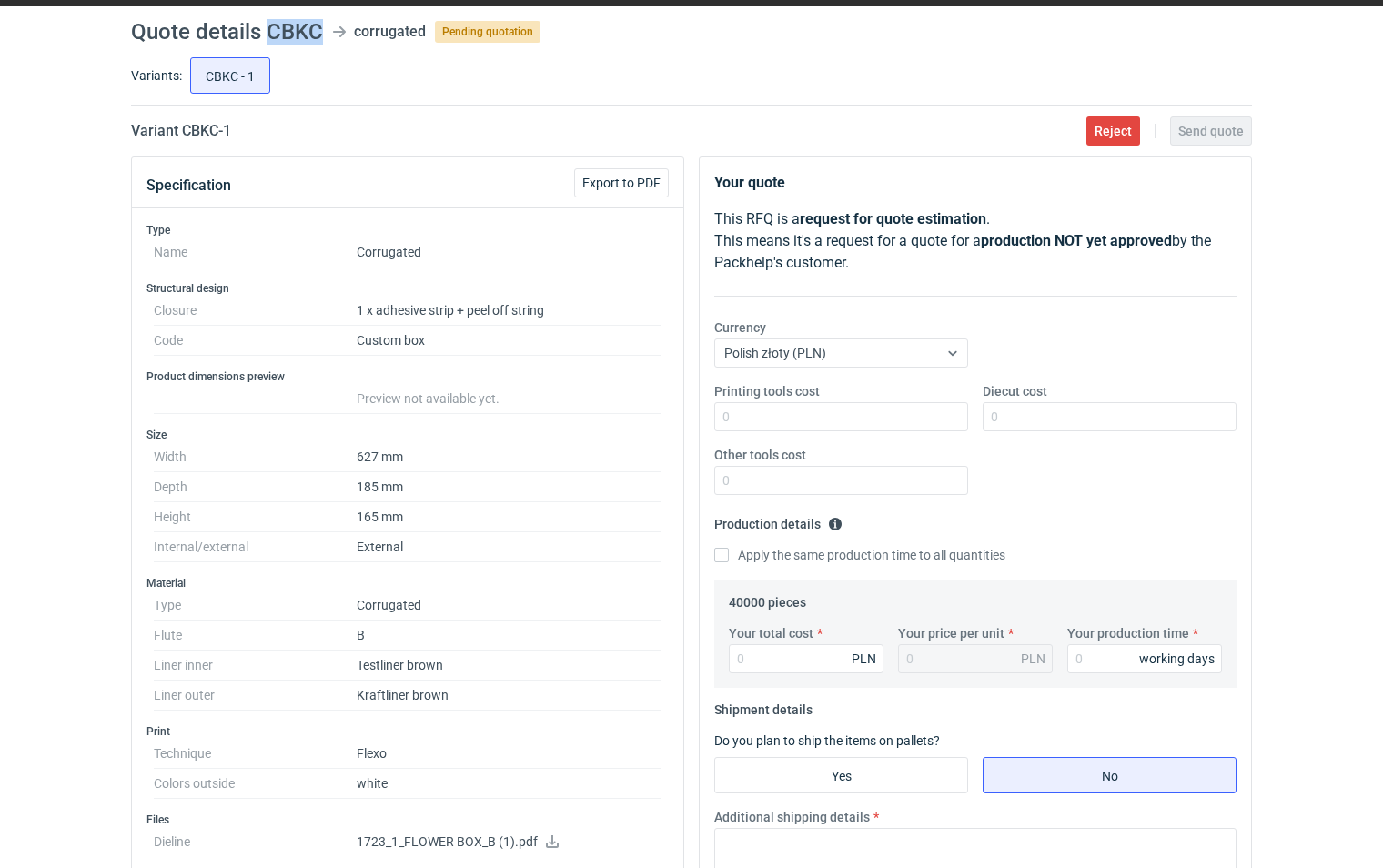
drag, startPoint x: 317, startPoint y: 32, endPoint x: 271, endPoint y: 32, distance: 46.0
click at [271, 32] on h1 "Quote details CBKC" at bounding box center [227, 31] width 192 height 22
copy h1 "CBKC"
click at [767, 415] on input "Printing tools cost" at bounding box center [842, 416] width 254 height 29
type input "2700"
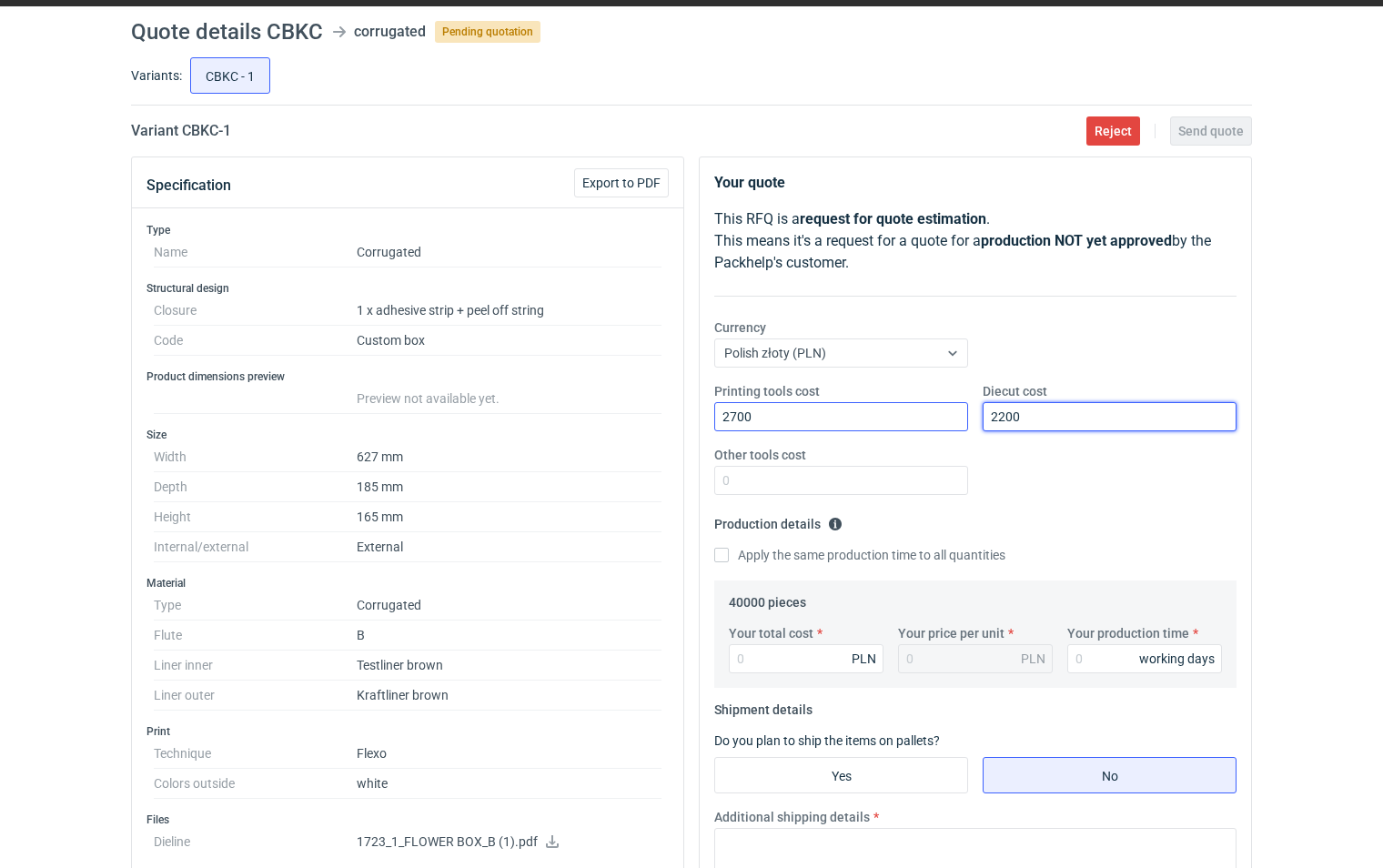
type input "2200"
type input "2"
type input "0"
click at [721, 550] on input "Apply the same production time to all quantities" at bounding box center [721, 554] width 15 height 15
checkbox input "true"
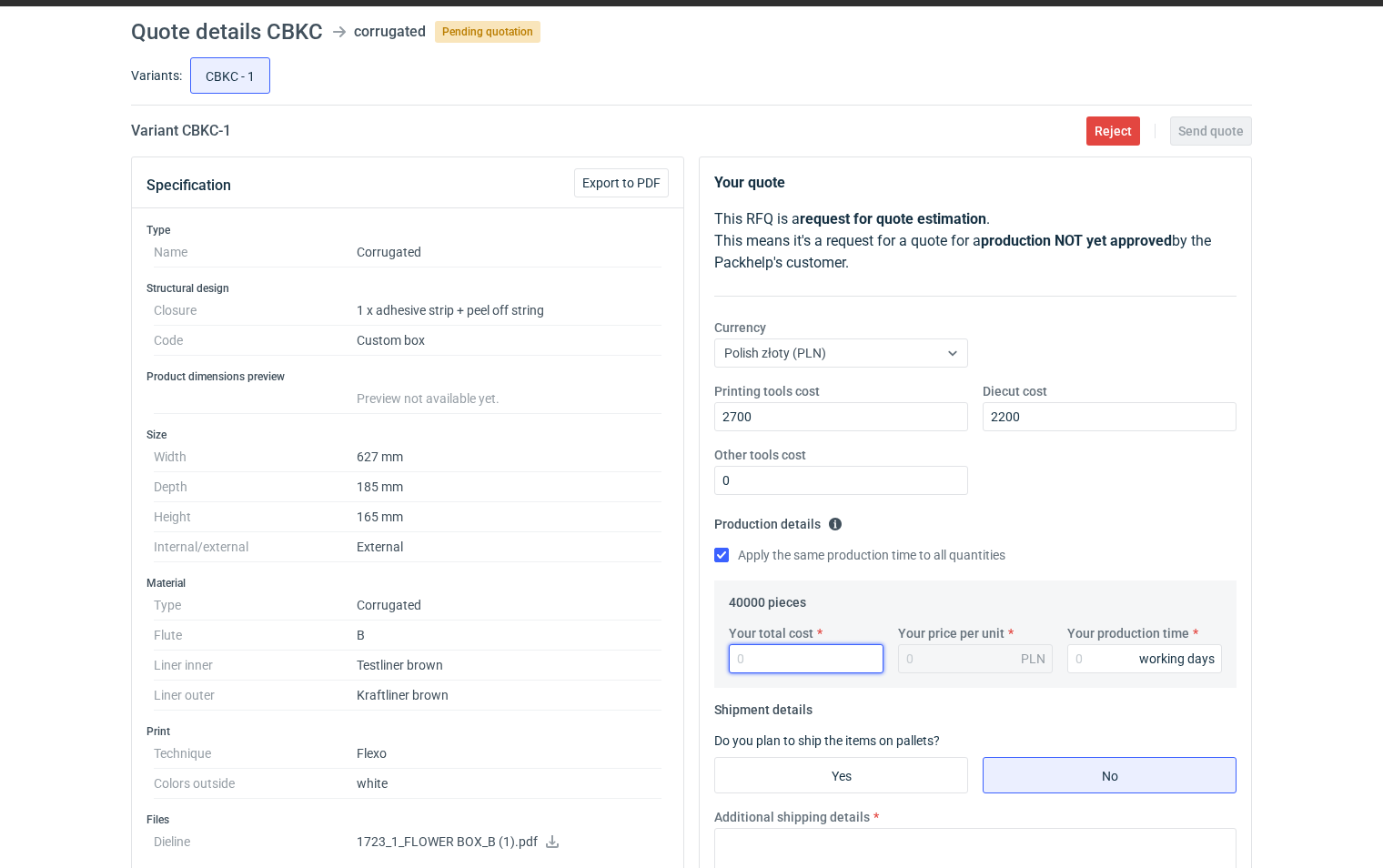
click at [766, 651] on input "Your total cost" at bounding box center [805, 659] width 154 height 29
type input "11920"
type input "0.3"
click at [806, 663] on input "11920" at bounding box center [805, 659] width 154 height 29
drag, startPoint x: 800, startPoint y: 661, endPoint x: 438, endPoint y: 629, distance: 363.4
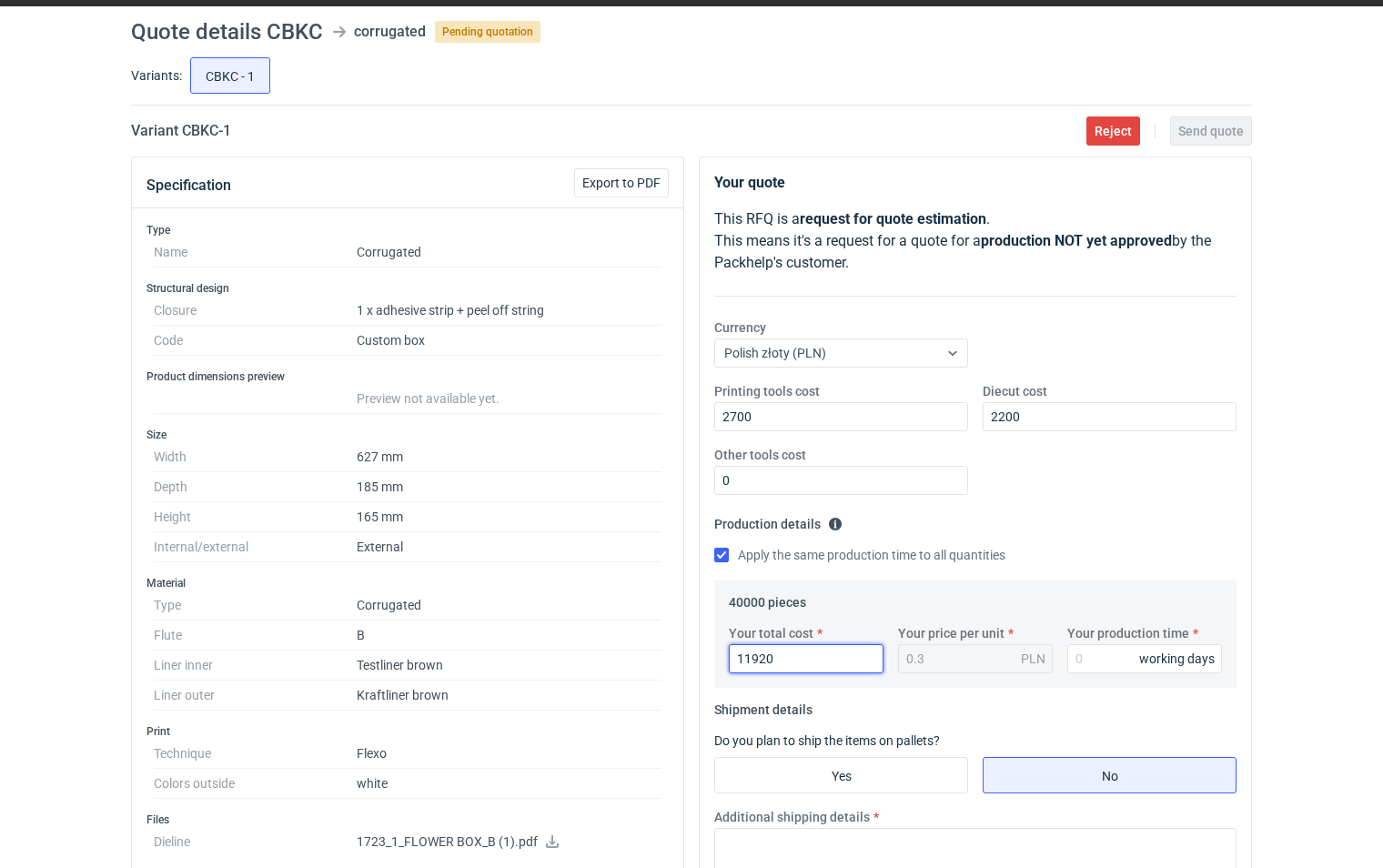
click at [445, 631] on div "Specification Export to PDF Type Name Corrugated Structural design Closure 1 x …" at bounding box center [692, 815] width 1136 height 1319
type input "112920"
type input "2.82"
type input "15"
click at [776, 660] on input "112920" at bounding box center [805, 659] width 154 height 29
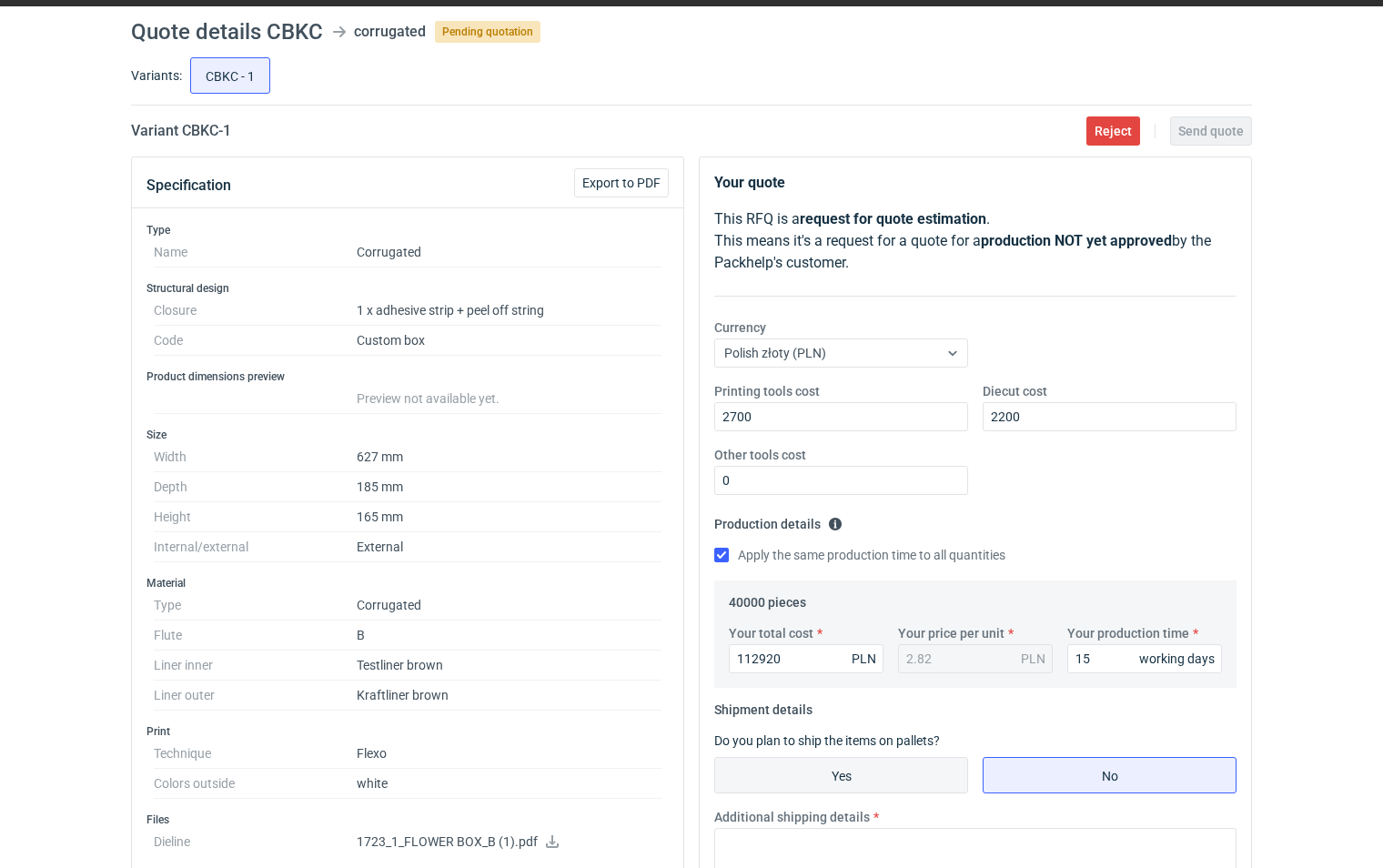
click at [901, 777] on input "Yes" at bounding box center [842, 774] width 252 height 34
radio input "true"
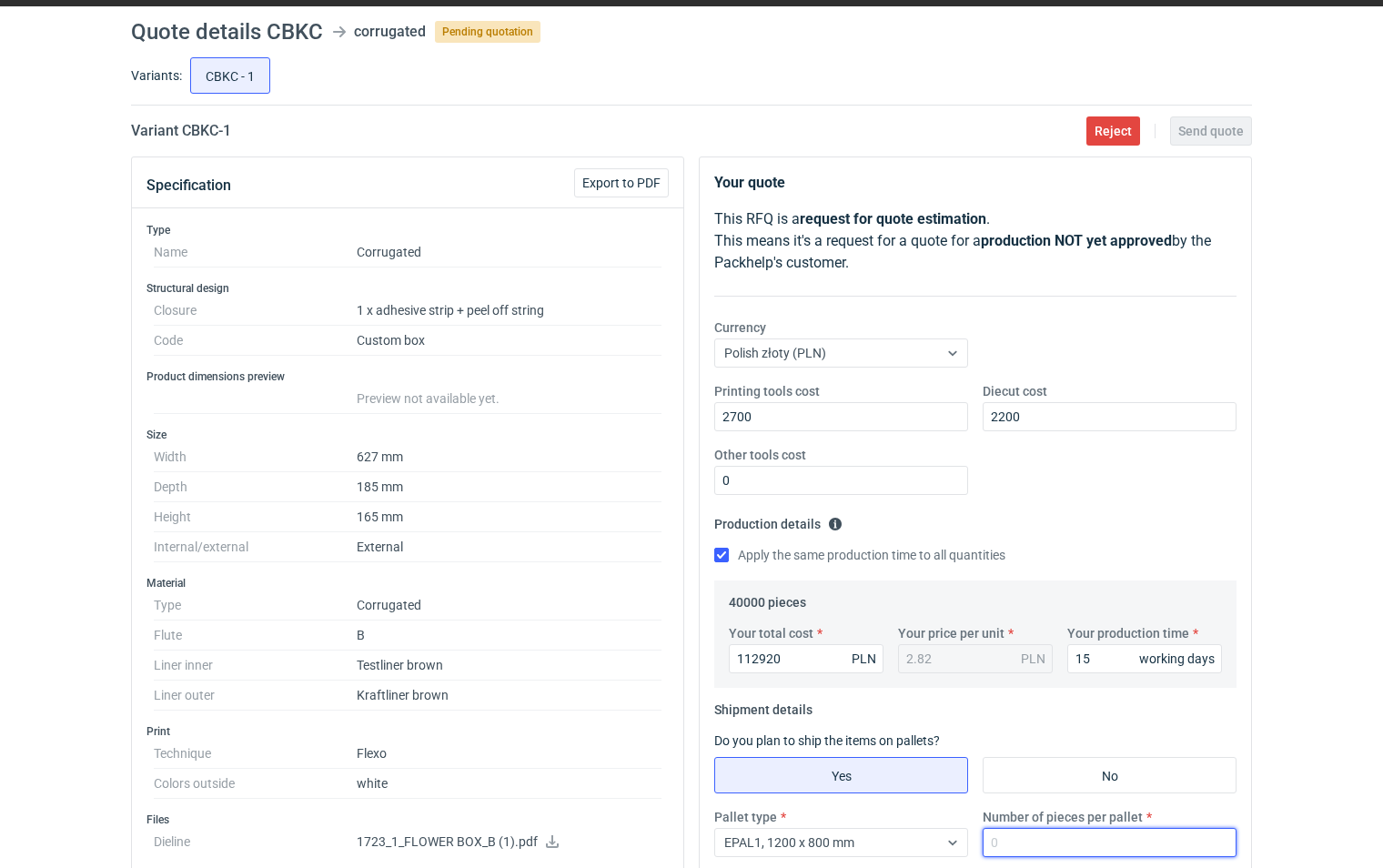
click at [1015, 846] on input "Number of pieces per pallet" at bounding box center [1109, 843] width 254 height 29
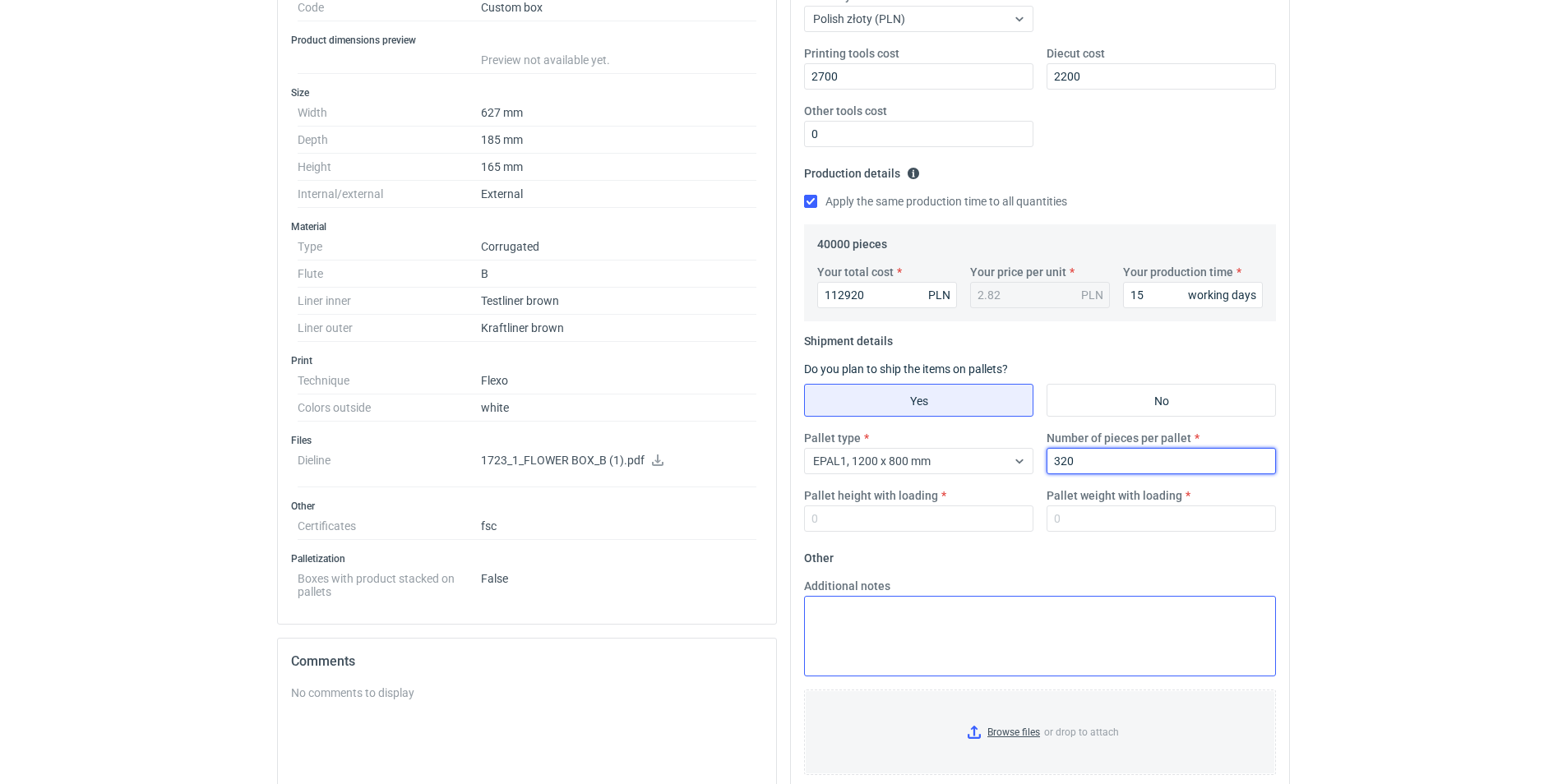
scroll to position [365, 0]
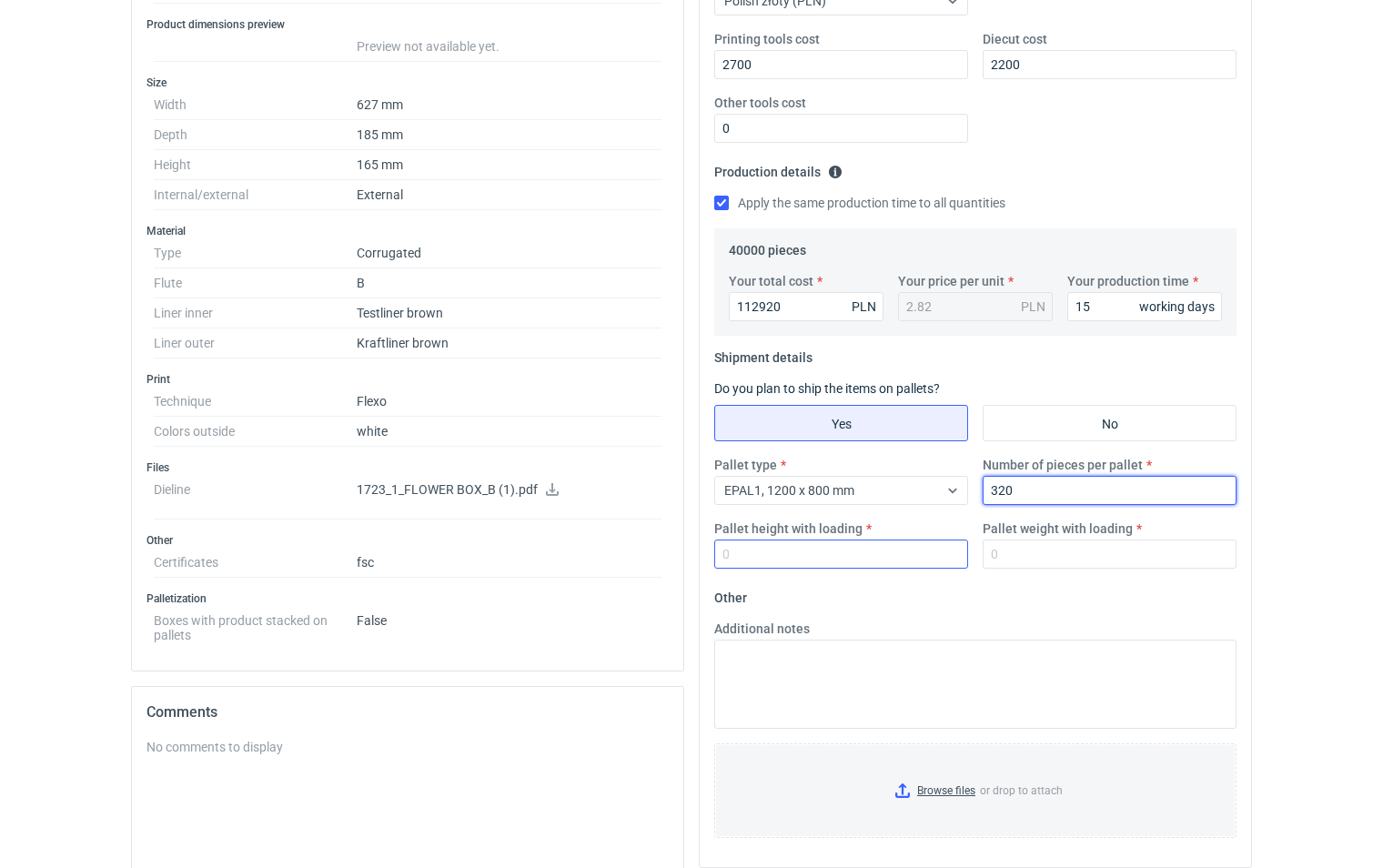
type input "320"
click at [748, 558] on input "Pallet height with loading" at bounding box center [842, 554] width 254 height 29
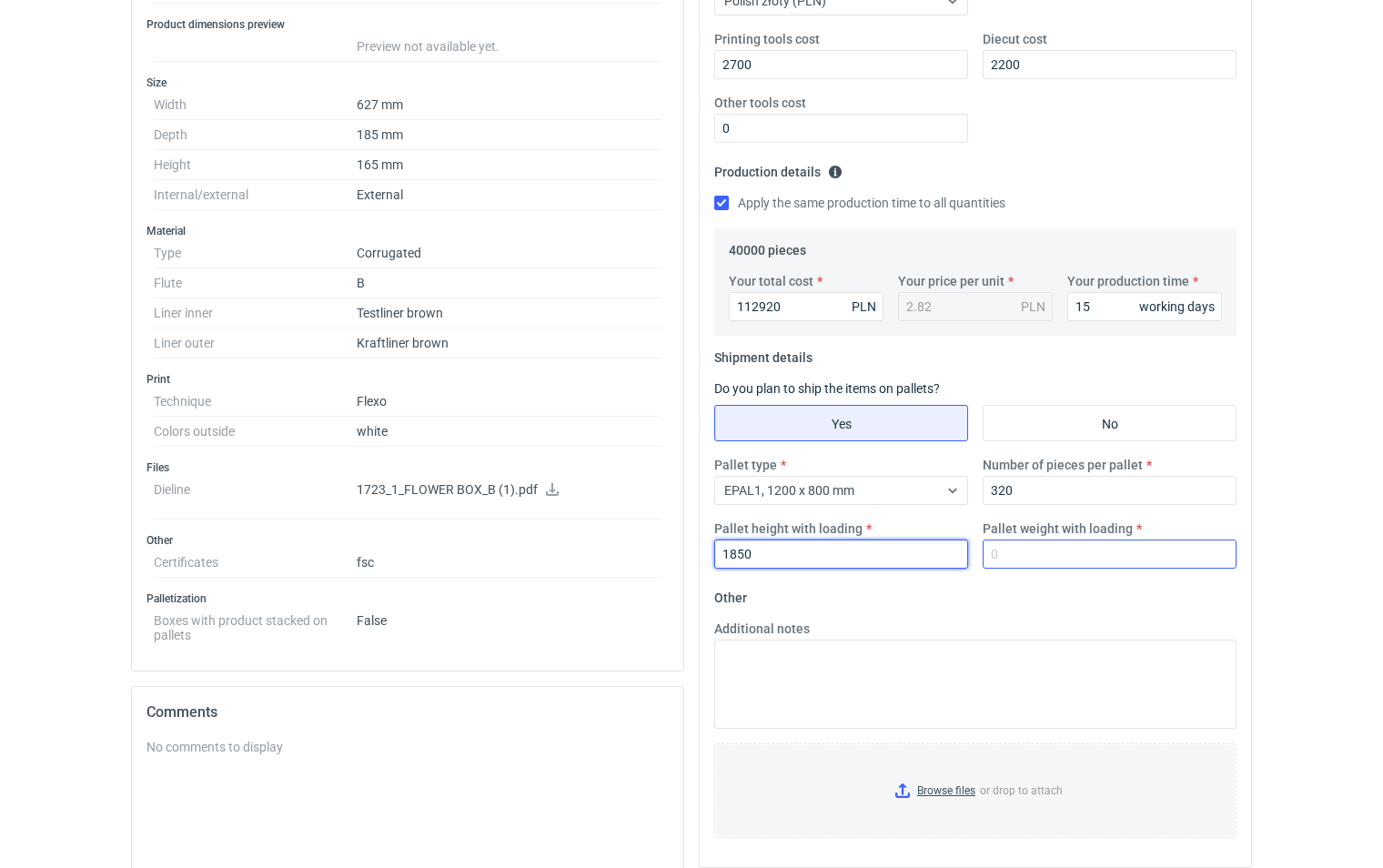
type input "1850"
click at [1050, 553] on input "Pallet weight with loading" at bounding box center [1109, 554] width 254 height 29
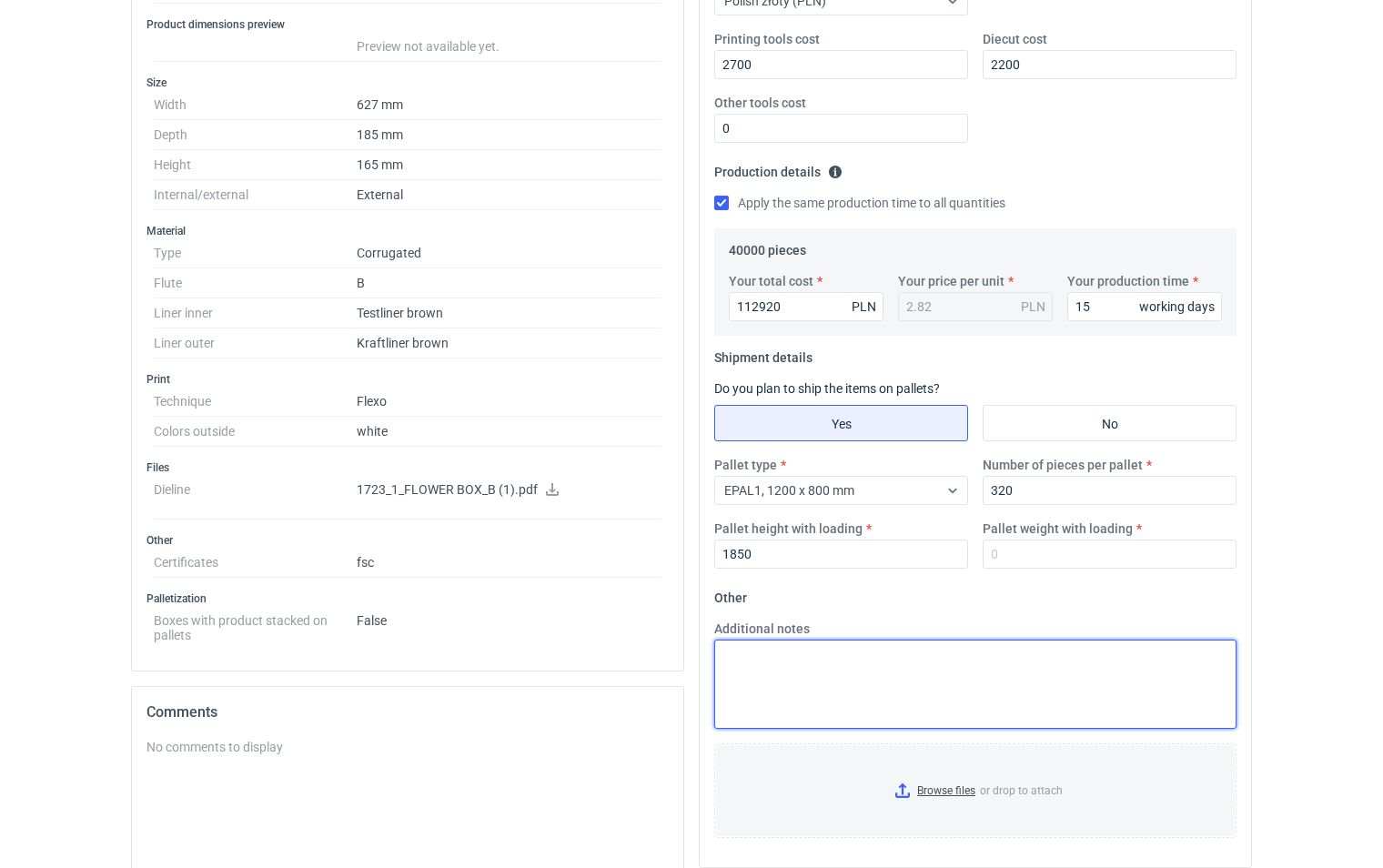
click at [789, 670] on textarea "Additional notes" at bounding box center [975, 683] width 522 height 89
type textarea "gramatura 460"
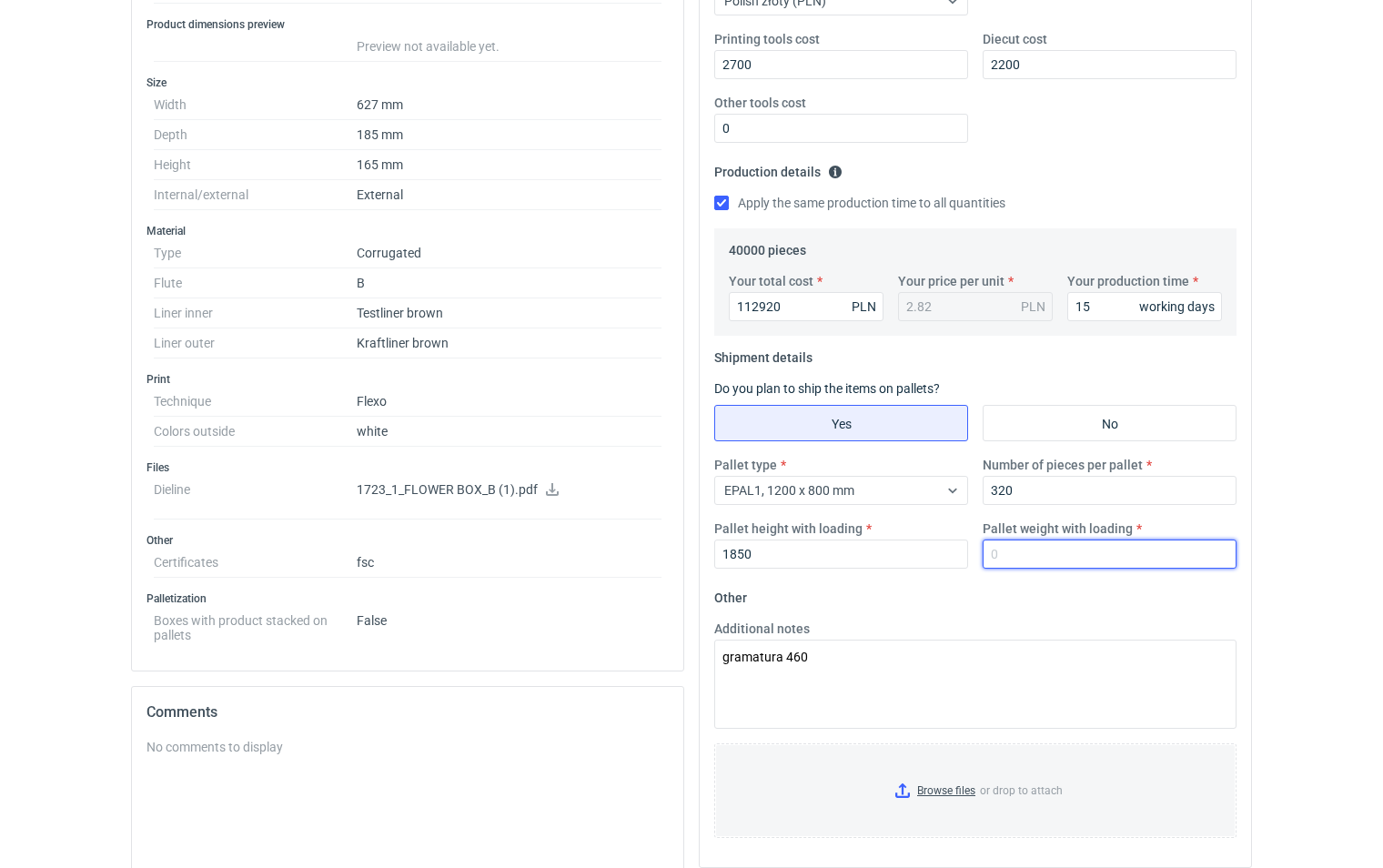
click at [1015, 556] on input "Pallet weight with loading" at bounding box center [1109, 554] width 254 height 29
type input "220"
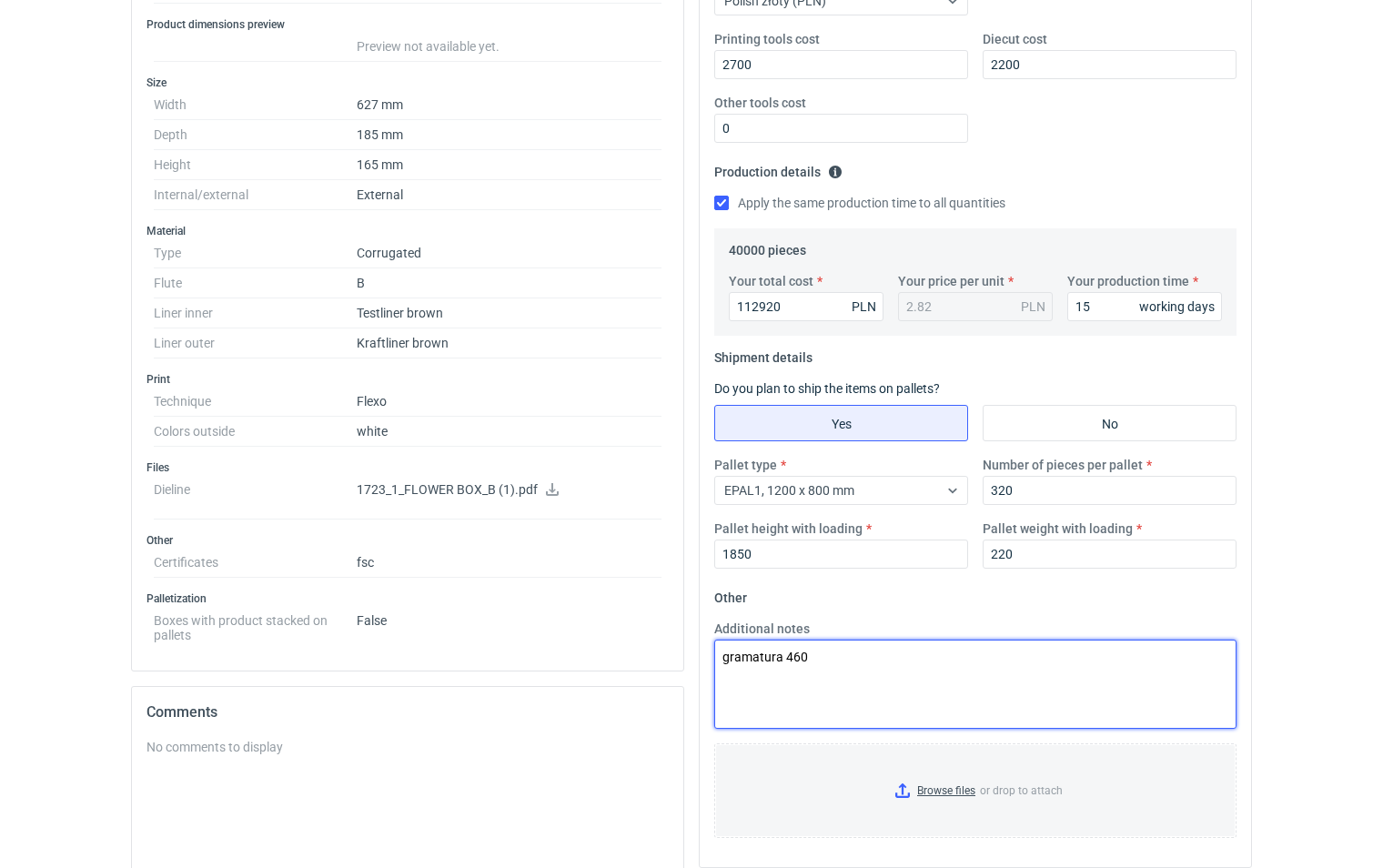
click at [820, 661] on textarea "gramatura 460" at bounding box center [975, 683] width 522 height 89
click at [724, 676] on textarea "gramatura 460 założenia jak przy wycenie przesłanej przez [PERSON_NAME]" at bounding box center [975, 683] width 522 height 89
click at [946, 675] on textarea "gramatura 460 kalkulacja na nowych wymiarach pozostałe założenia jak przy wycen…" at bounding box center [975, 683] width 522 height 89
type textarea "gramatura 460 kalkulacja na nowych wymiarach zgodnie z załączonym rys pozostałe…"
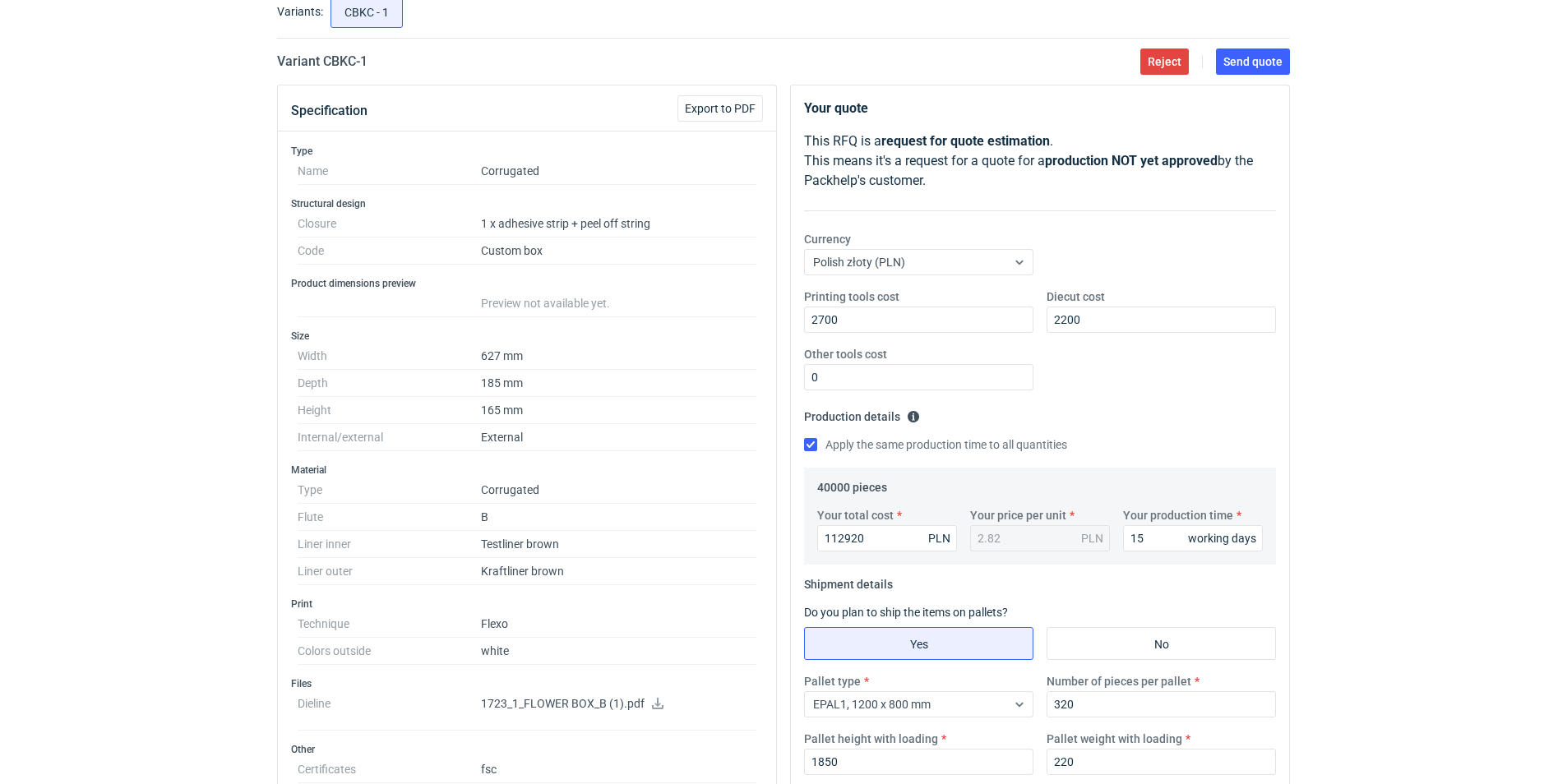
scroll to position [0, 0]
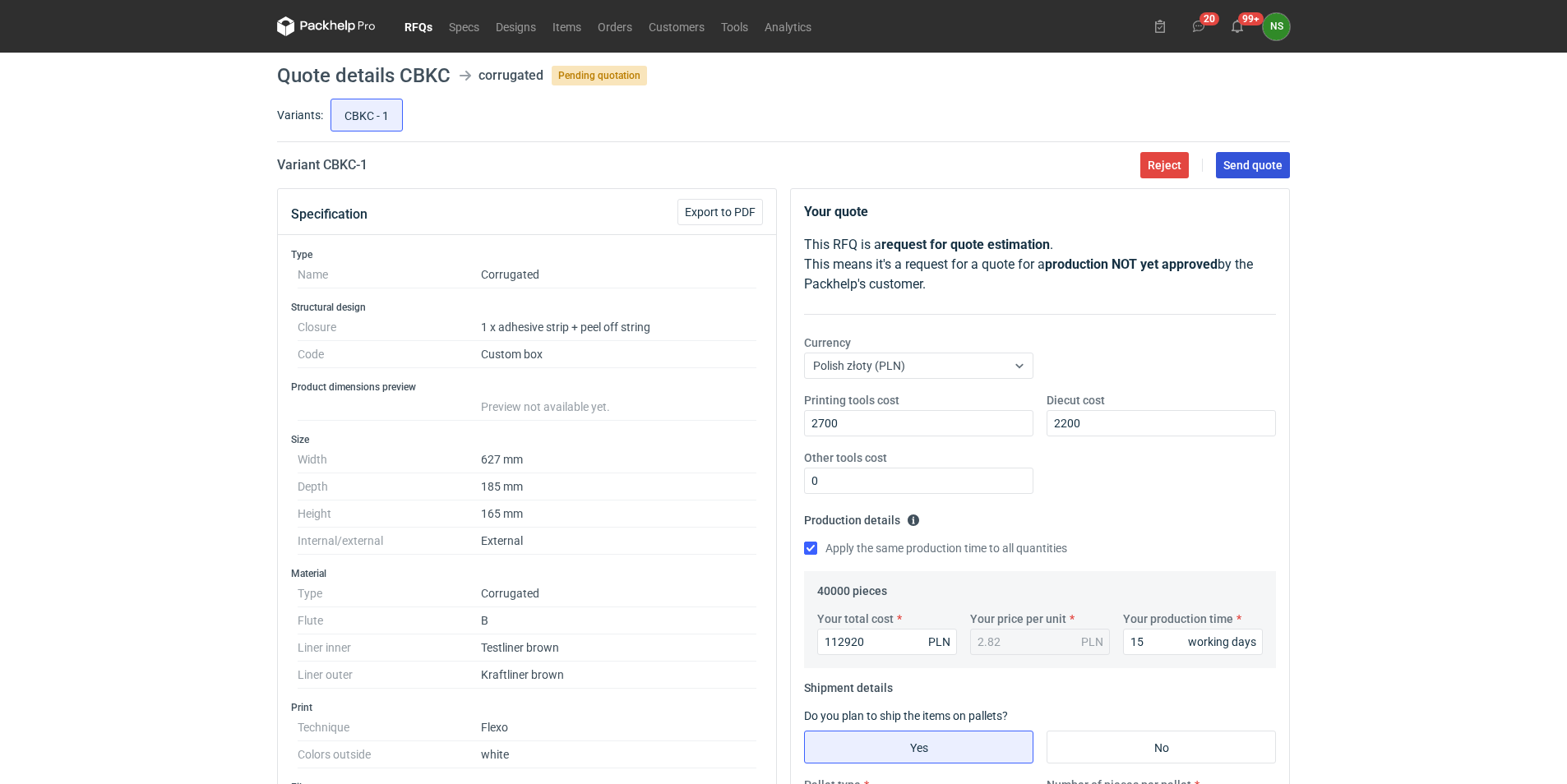
click at [1253, 167] on span "Send quote" at bounding box center [1253, 165] width 59 height 11
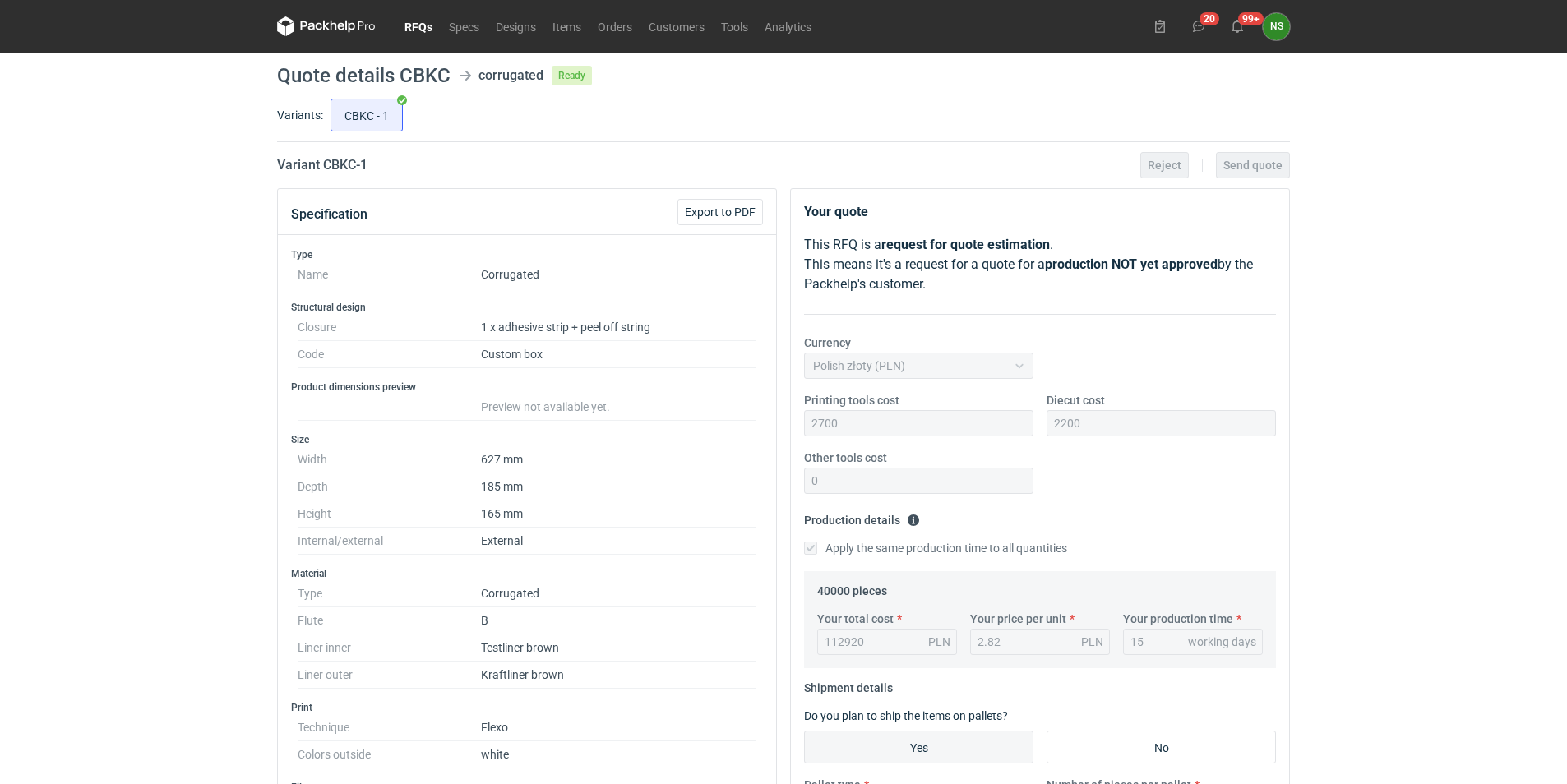
click at [425, 25] on link "RFQs" at bounding box center [419, 26] width 44 height 19
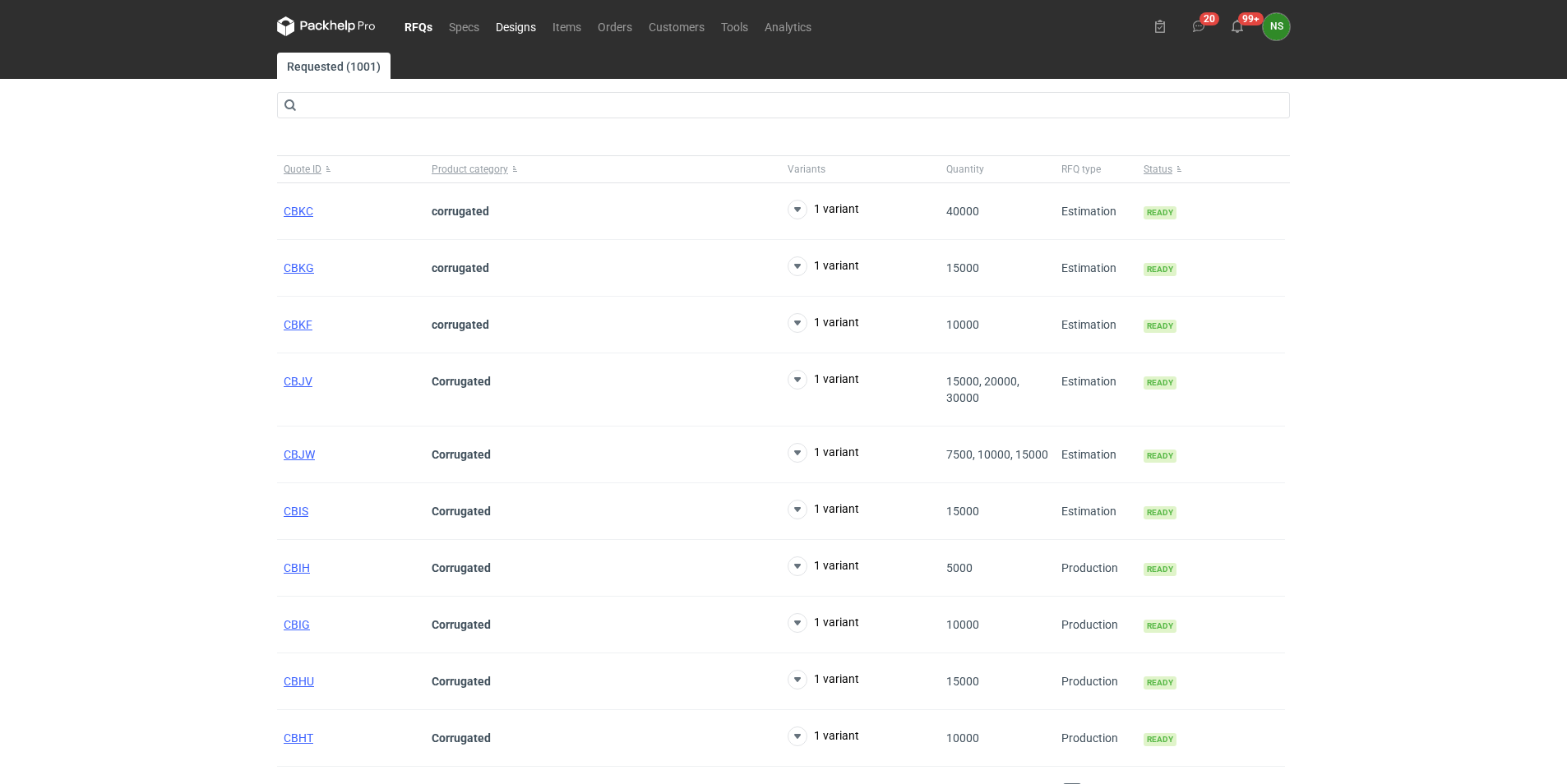
click at [514, 29] on link "Designs" at bounding box center [516, 26] width 57 height 19
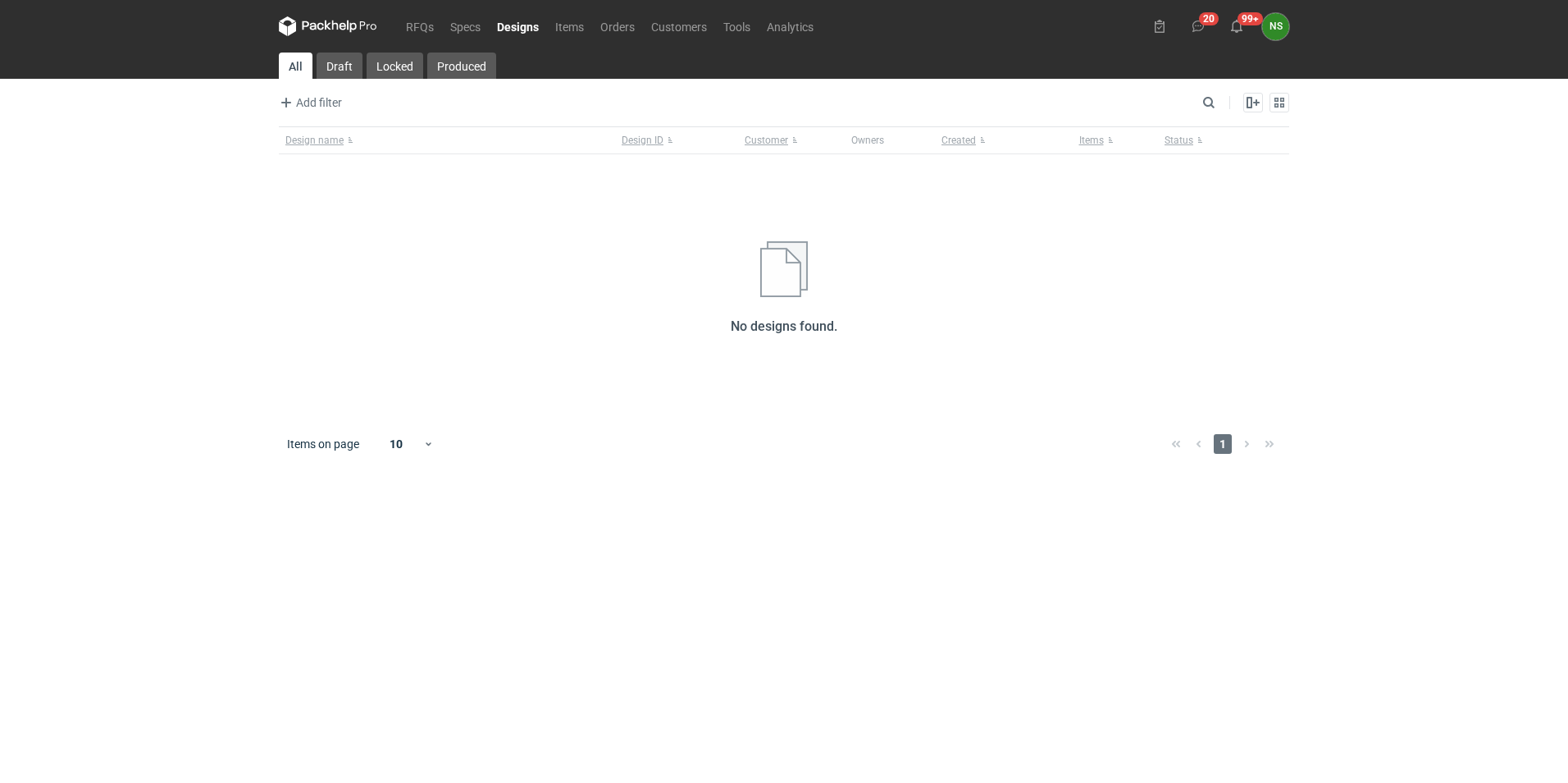
click at [348, 22] on icon at bounding box center [328, 26] width 99 height 19
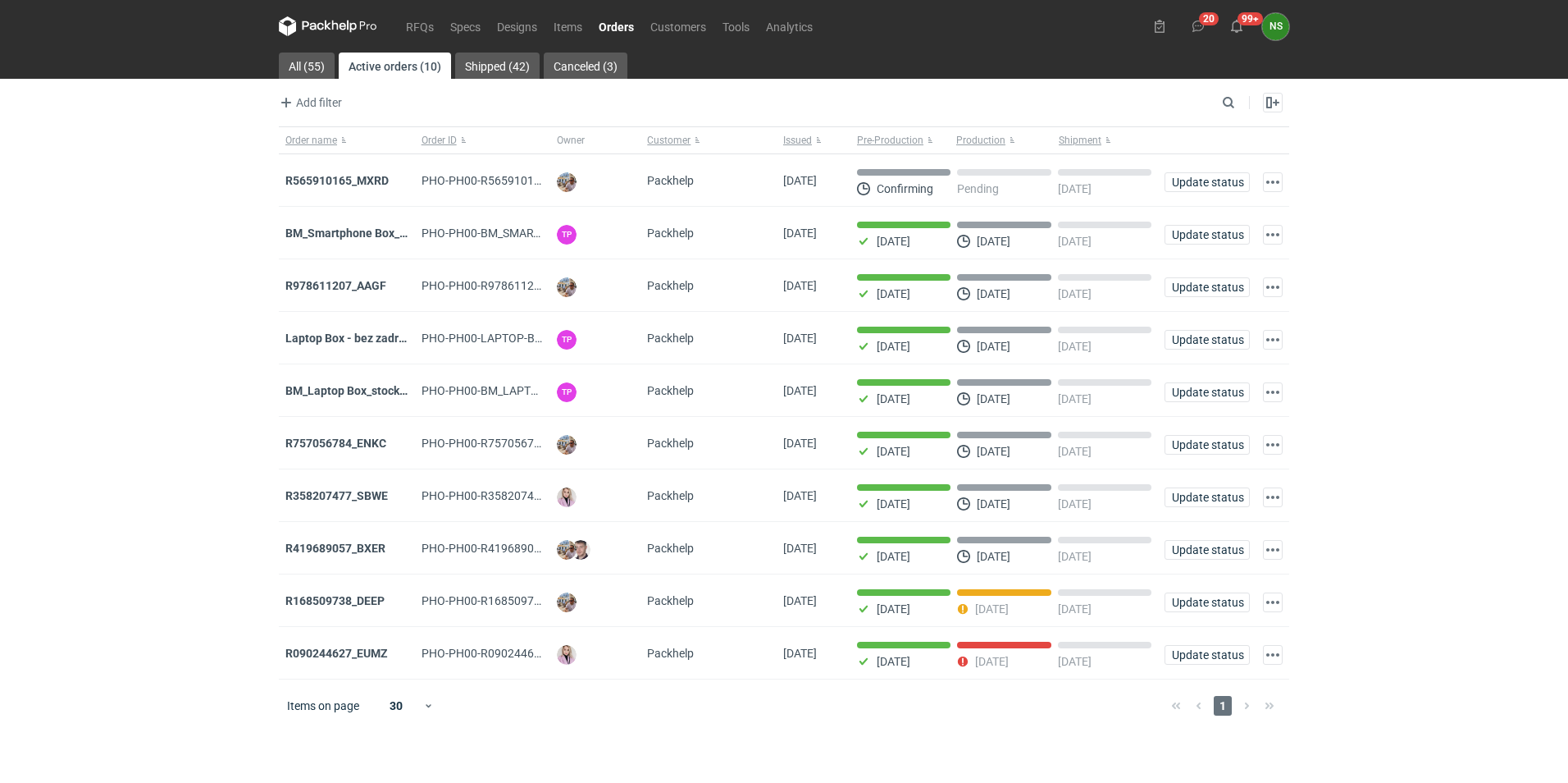
click at [618, 23] on link "Orders" at bounding box center [616, 26] width 52 height 19
click at [351, 178] on strong "R565910165_MXRD" at bounding box center [337, 180] width 103 height 13
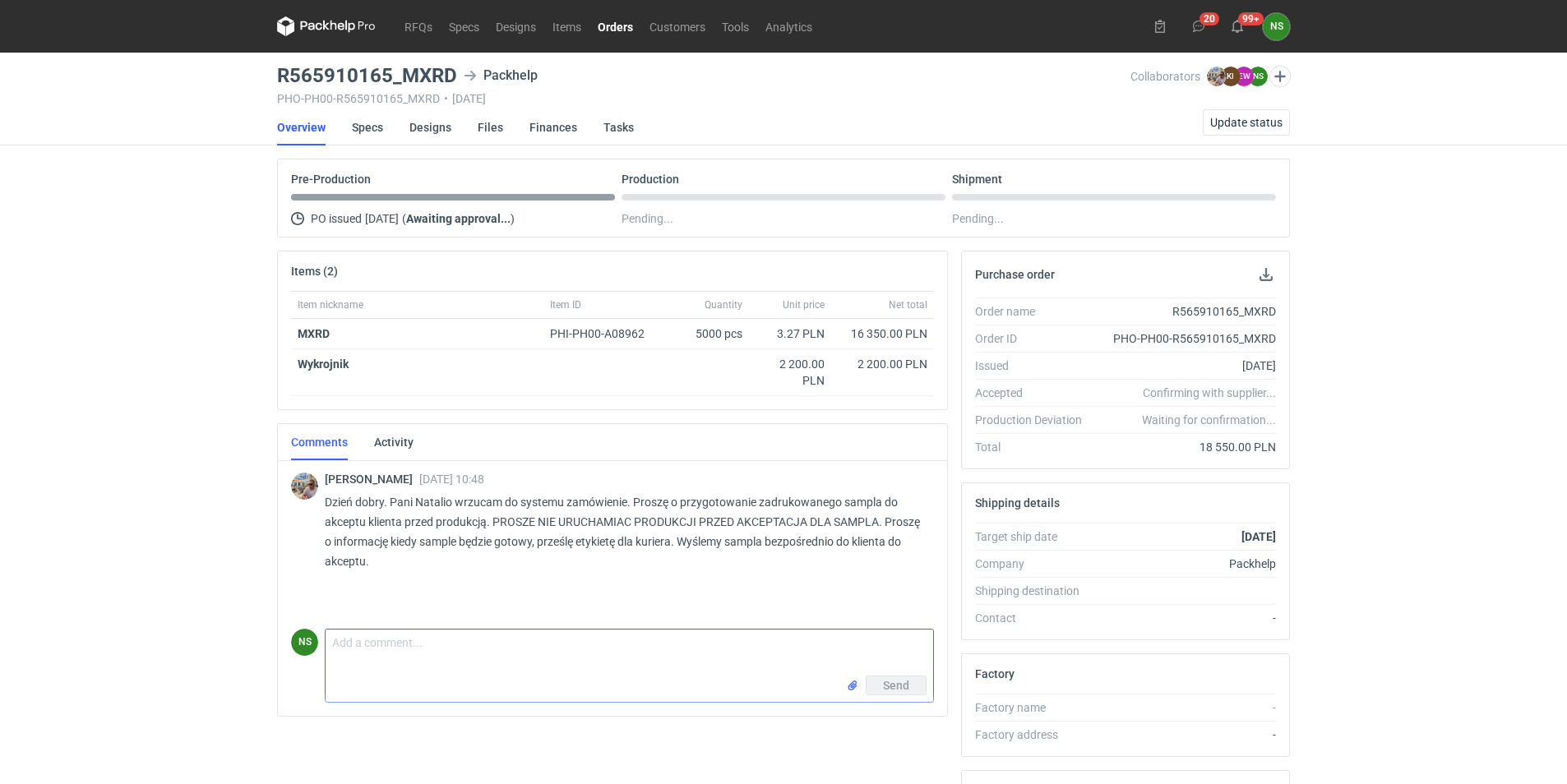
click at [852, 690] on input "file" at bounding box center [852, 686] width 13 height 18
click at [854, 724] on input "file" at bounding box center [852, 721] width 13 height 18
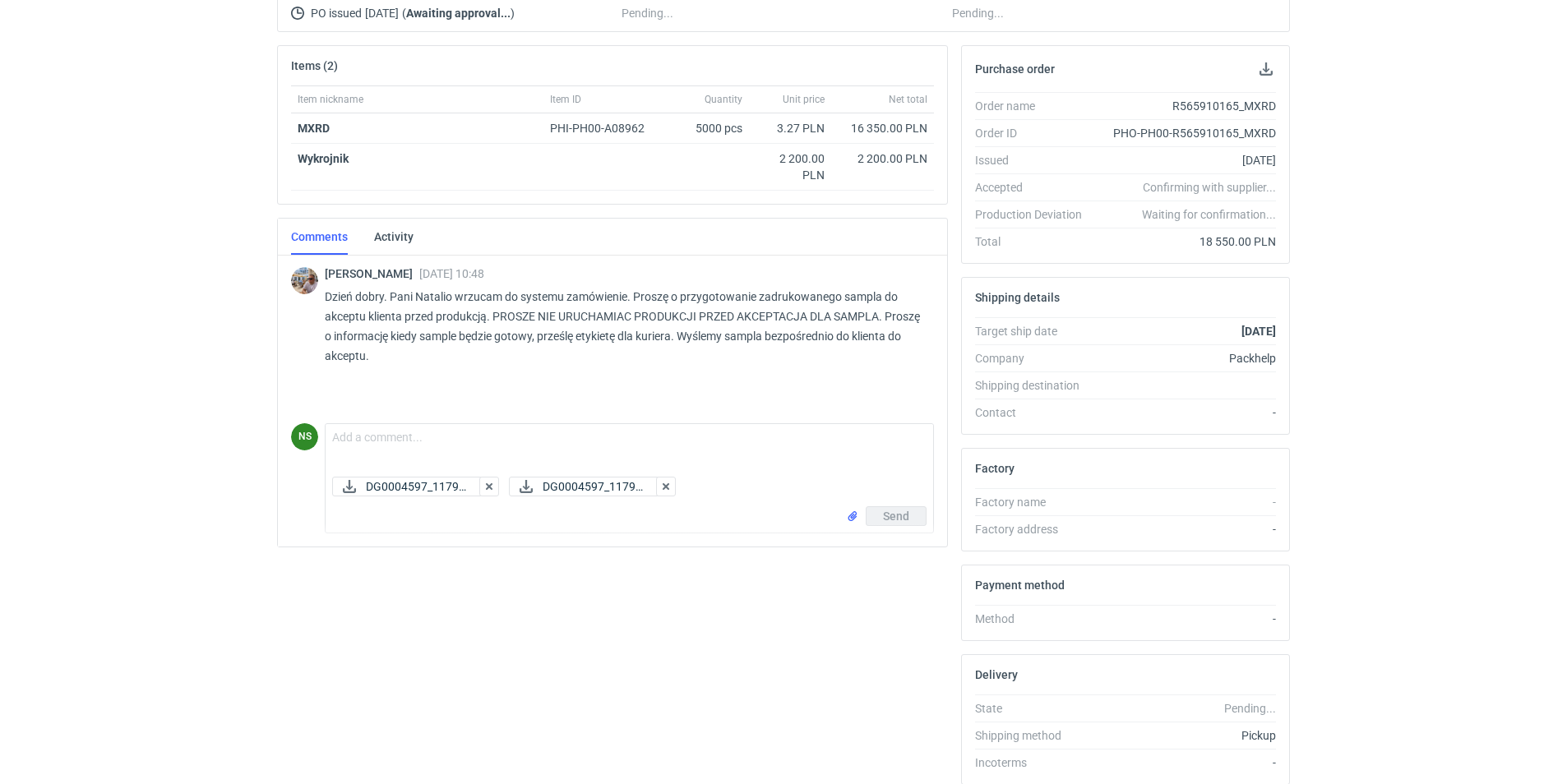
scroll to position [246, 0]
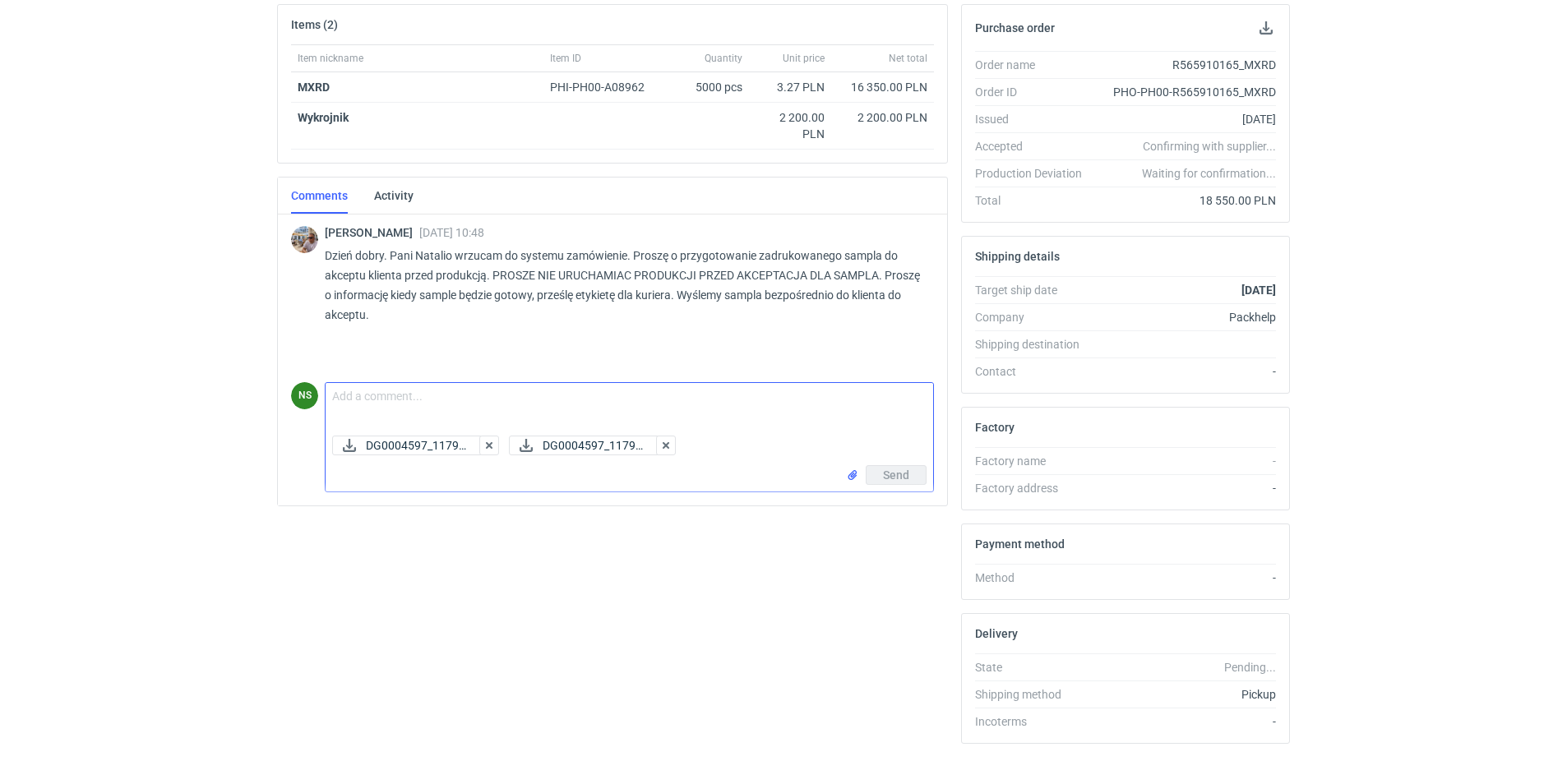
click at [385, 398] on textarea "Comment message" at bounding box center [630, 406] width 608 height 46
click at [329, 397] on textarea "[PERSON_NAME], przesyłam pliki do Pana akceptacji." at bounding box center [630, 406] width 608 height 46
drag, startPoint x: 360, startPoint y: 397, endPoint x: 368, endPoint y: 409, distance: 14.4
click at [362, 398] on textarea "Dzien dobry [PERSON_NAME], przesyłam pliki do Pana akceptacji." at bounding box center [630, 406] width 608 height 46
click at [360, 396] on textarea "Dzienńdobry [PERSON_NAME], przesyłam pliki do Pana akceptacji." at bounding box center [630, 406] width 608 height 46
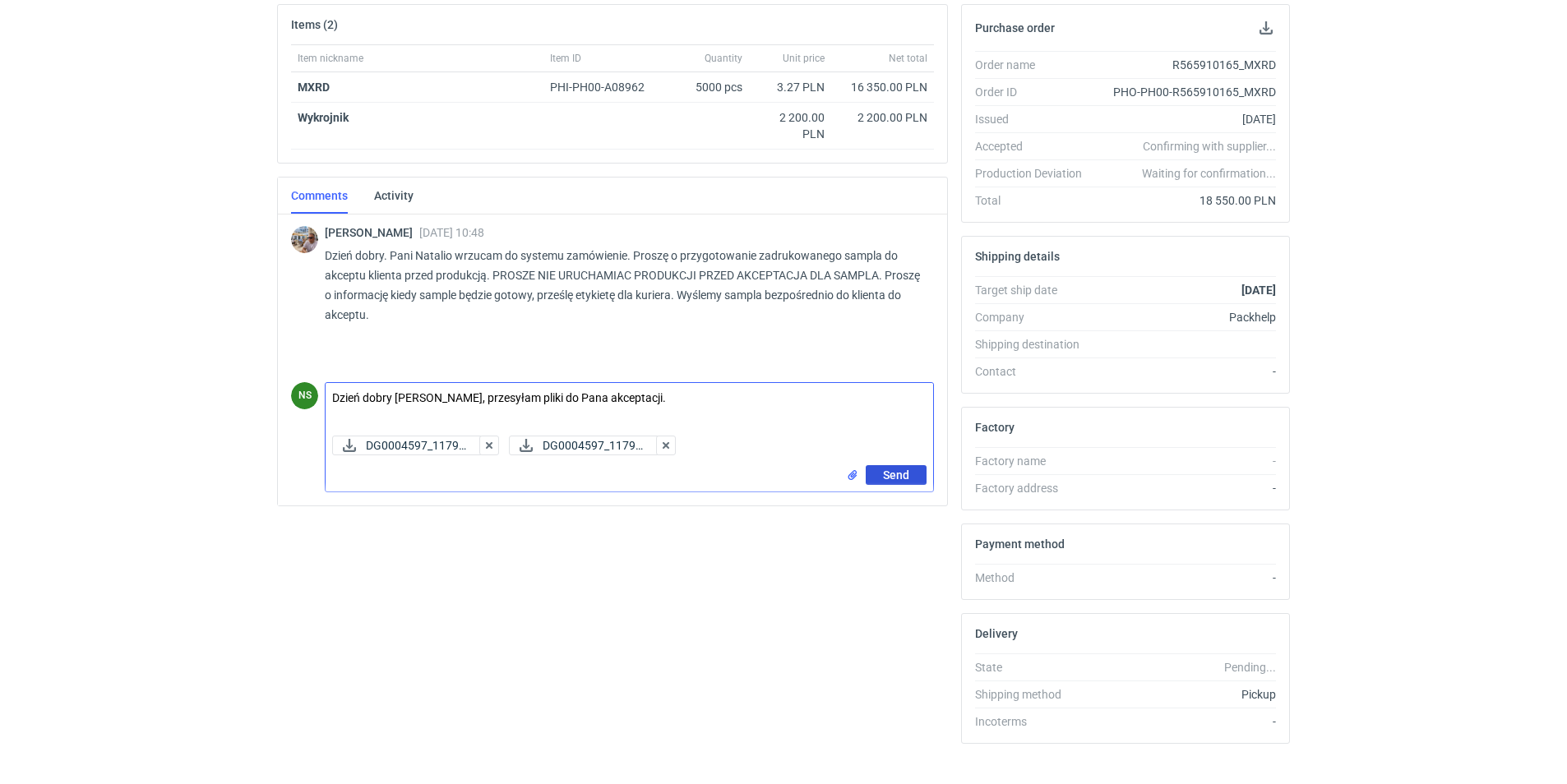
type textarea "Dzień dobry [PERSON_NAME], przesyłam pliki do Pana akceptacji."
click at [881, 473] on button "Send" at bounding box center [896, 475] width 61 height 19
